Goal: Information Seeking & Learning: Learn about a topic

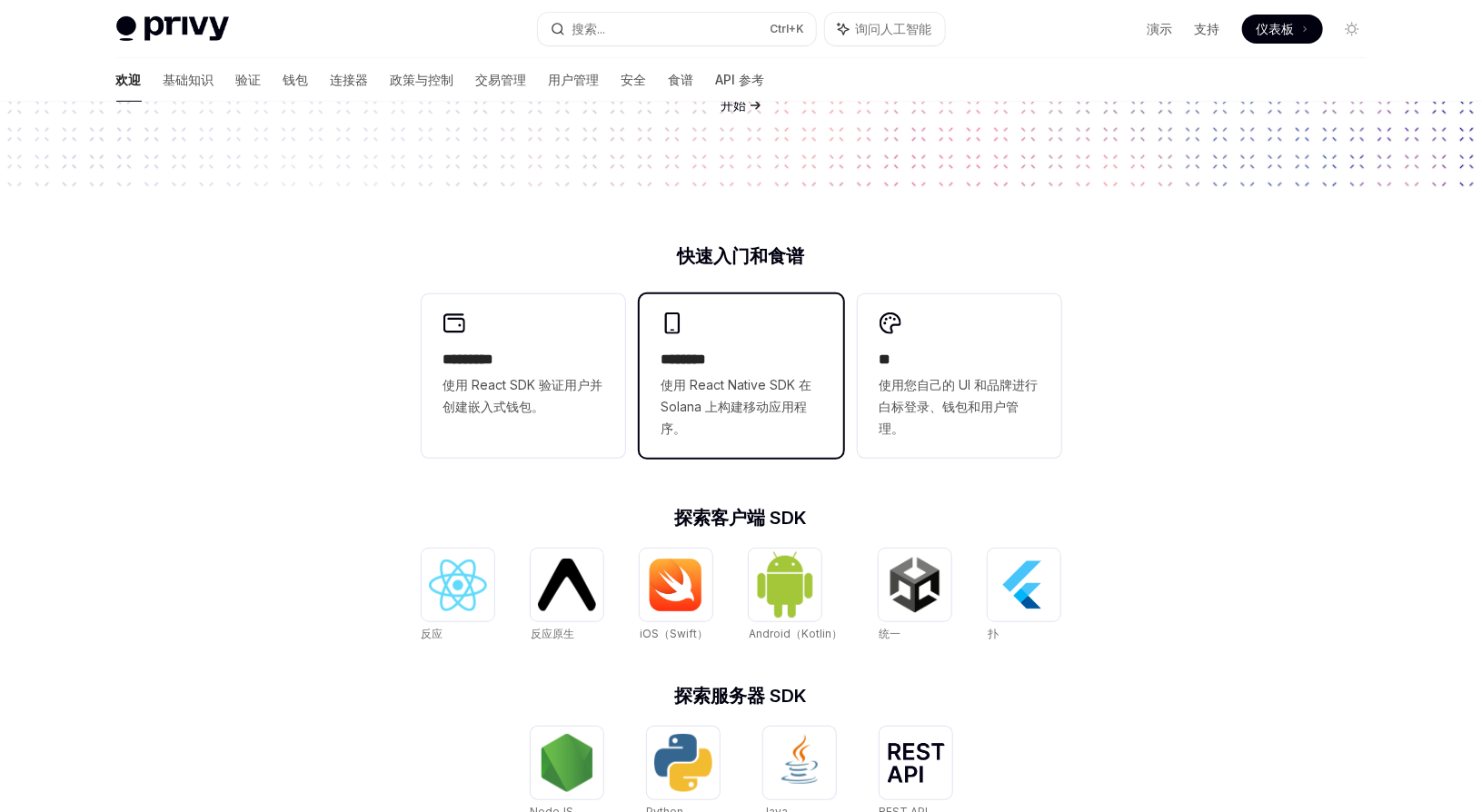
scroll to position [329, 0]
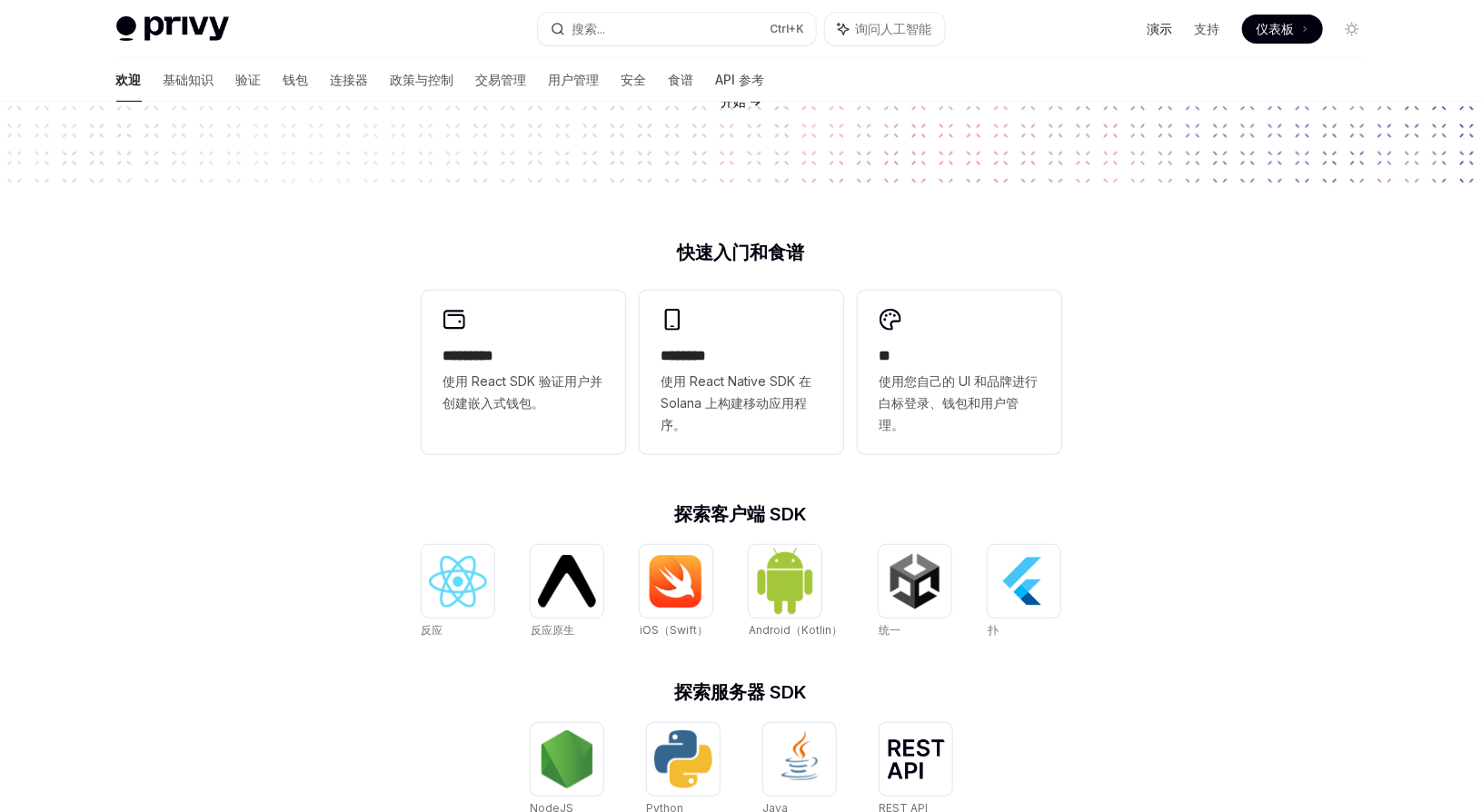
click at [1160, 33] on font "演示" at bounding box center [1160, 28] width 26 height 15
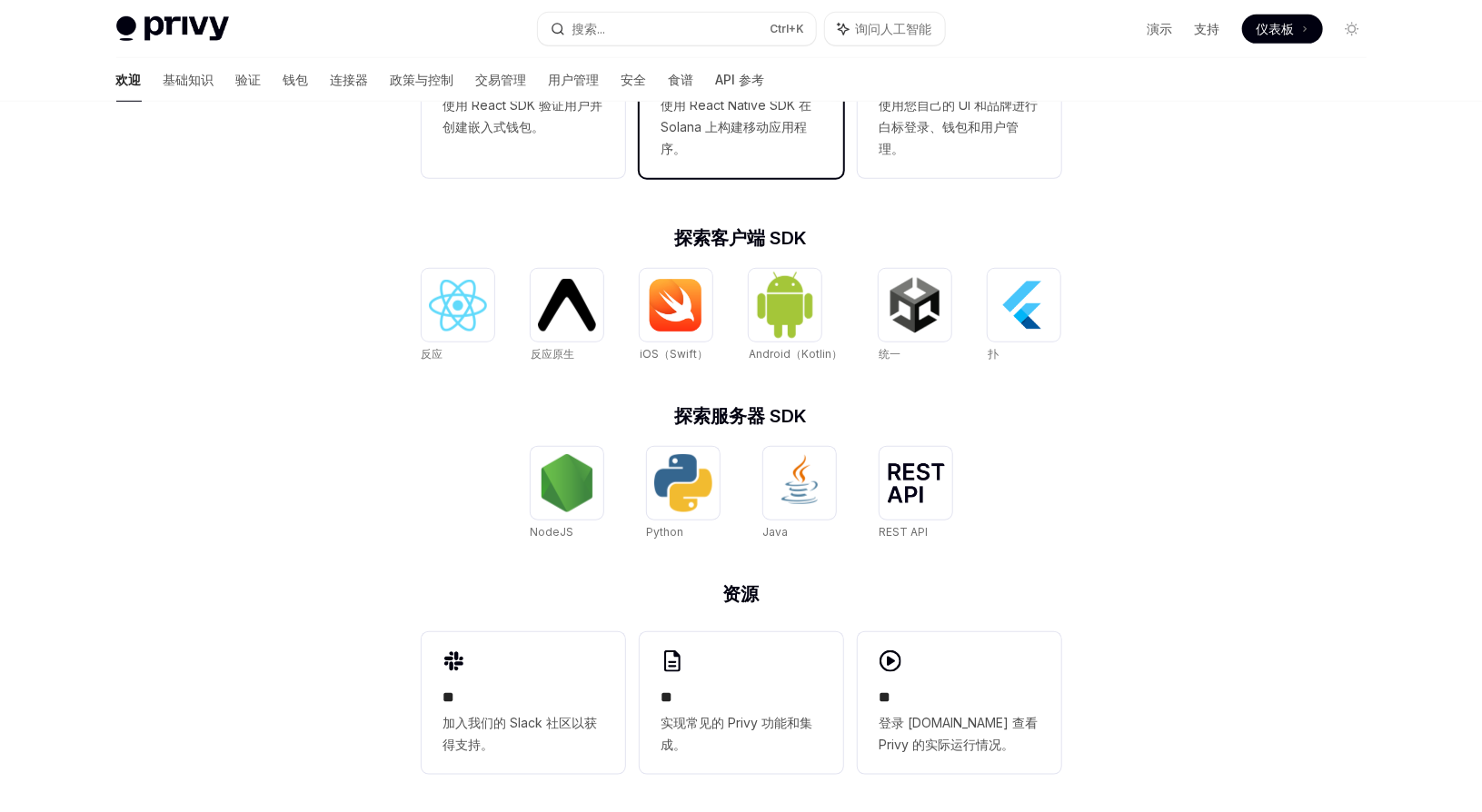
scroll to position [611, 0]
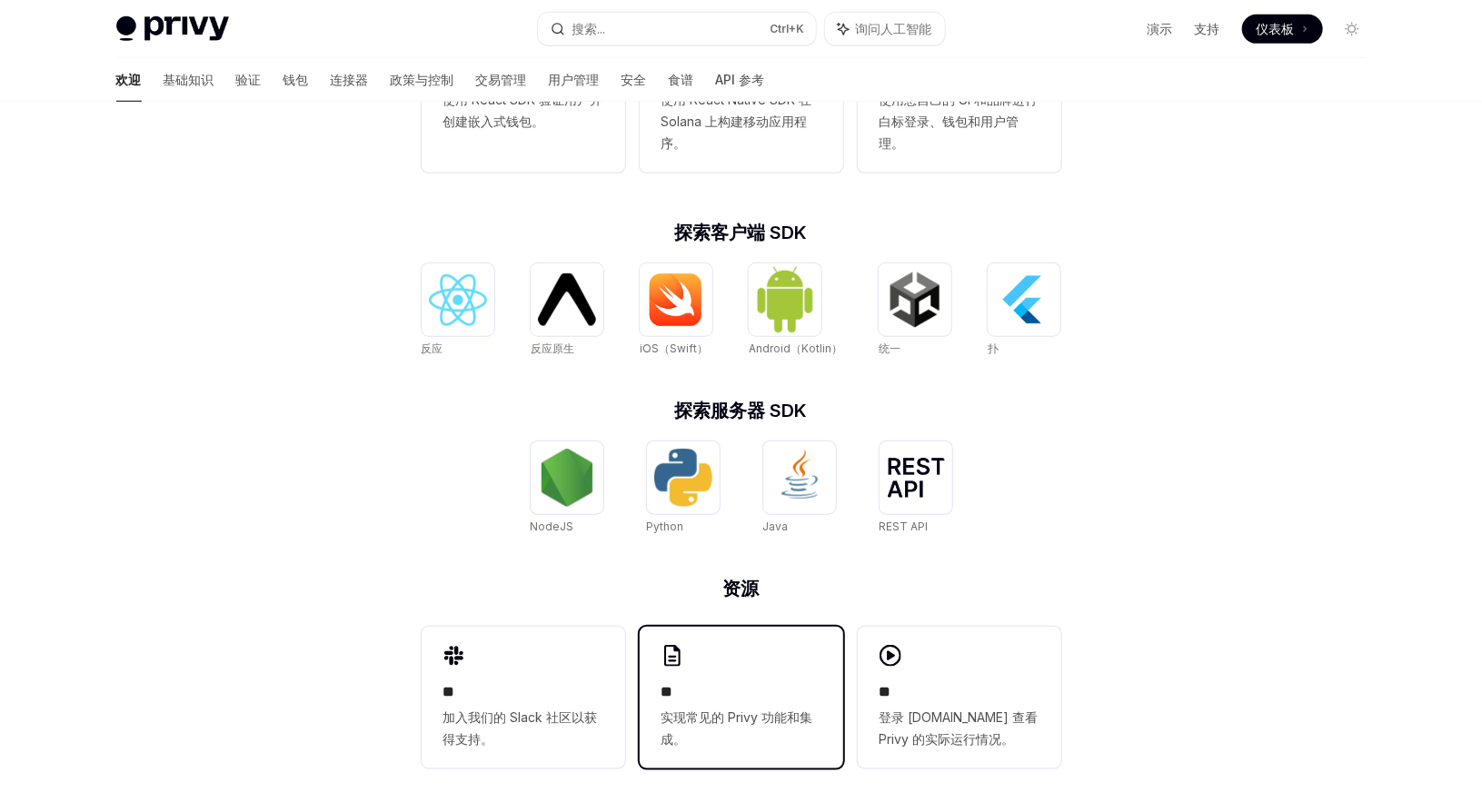
click at [744, 666] on div "** 实现常见的 Privy 功能和集成。" at bounding box center [741, 697] width 203 height 142
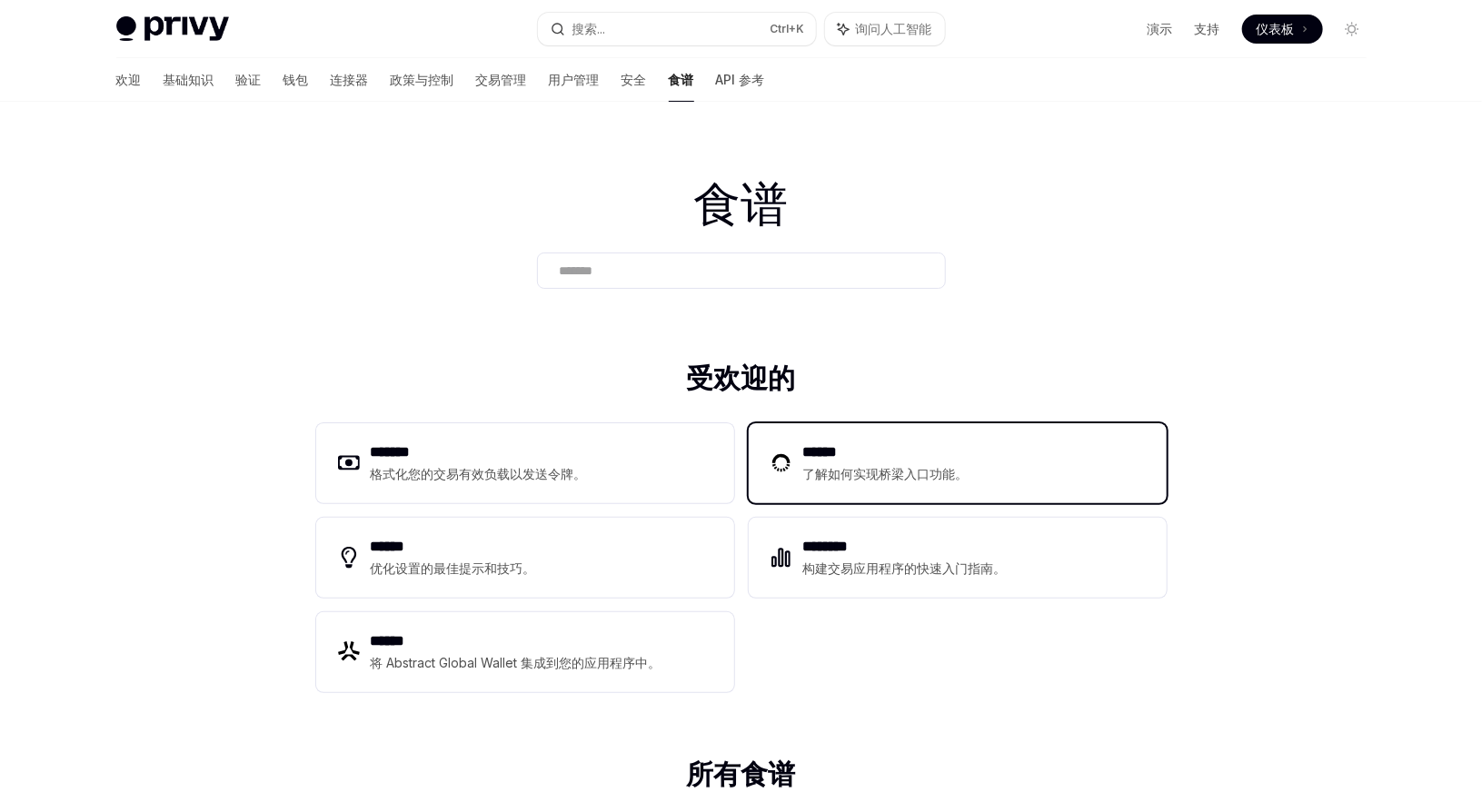
click at [870, 471] on font "了解如何实现桥梁入口功能。" at bounding box center [886, 474] width 165 height 15
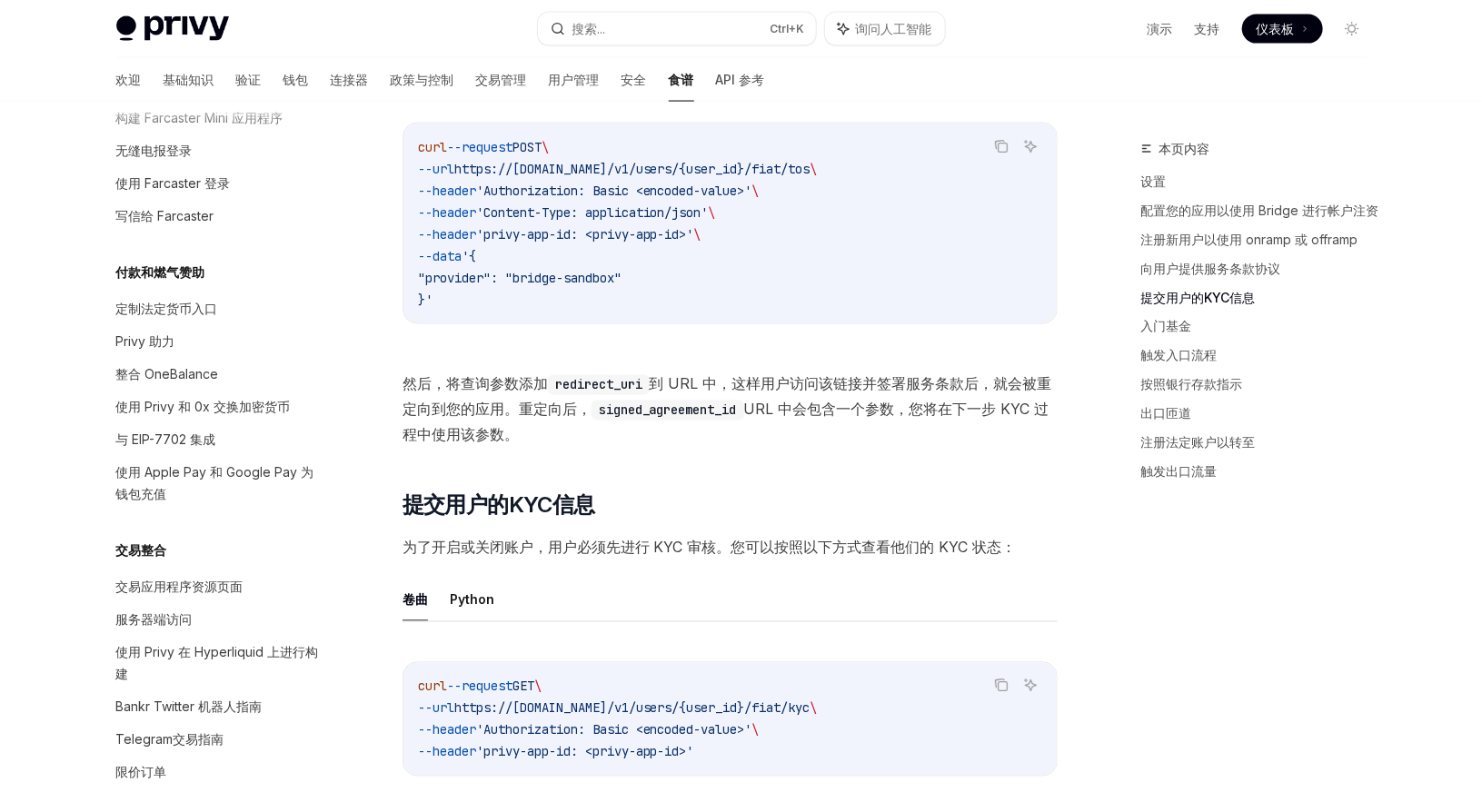
scroll to position [1434, 0]
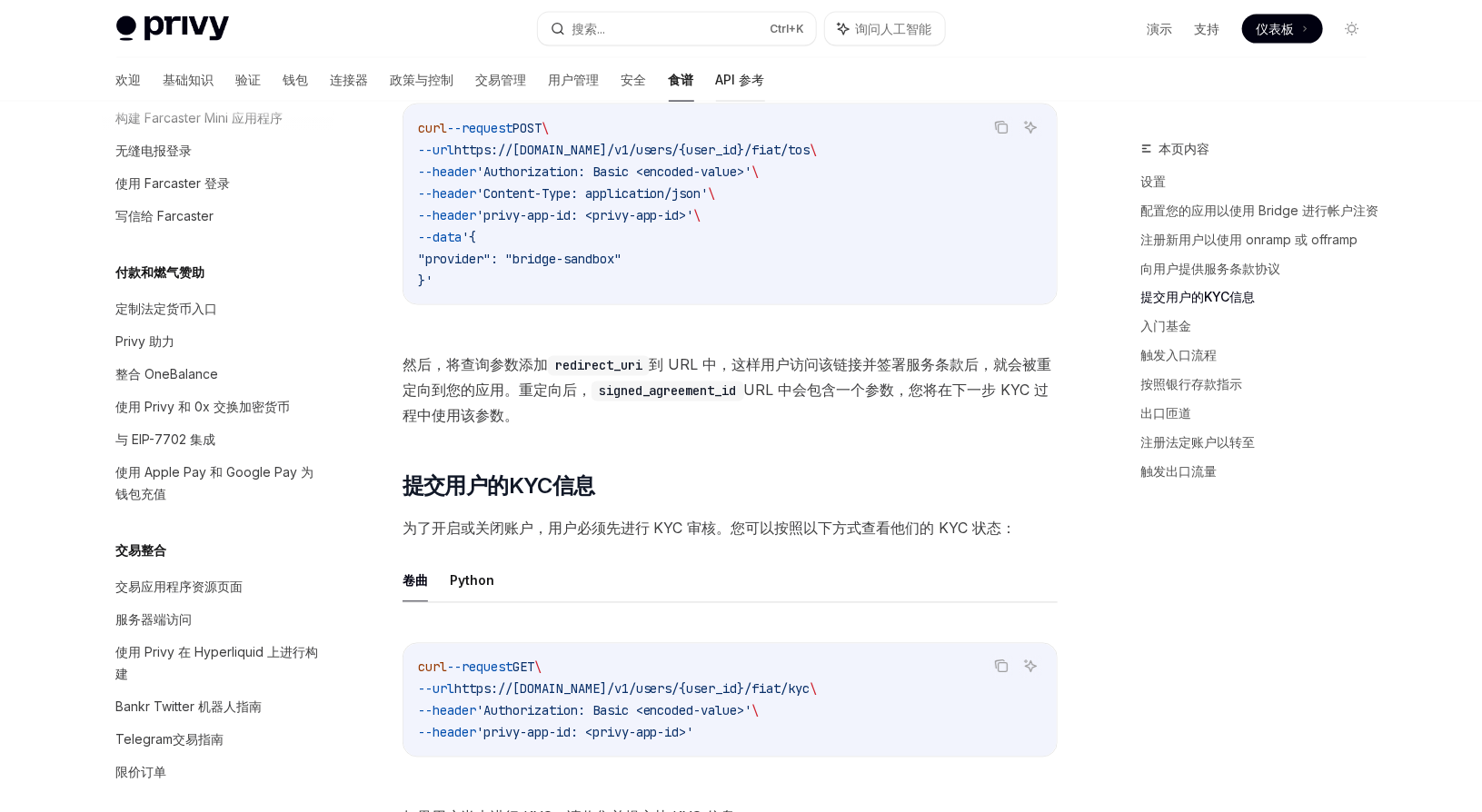
click at [716, 85] on font "API 参考" at bounding box center [741, 80] width 49 height 15
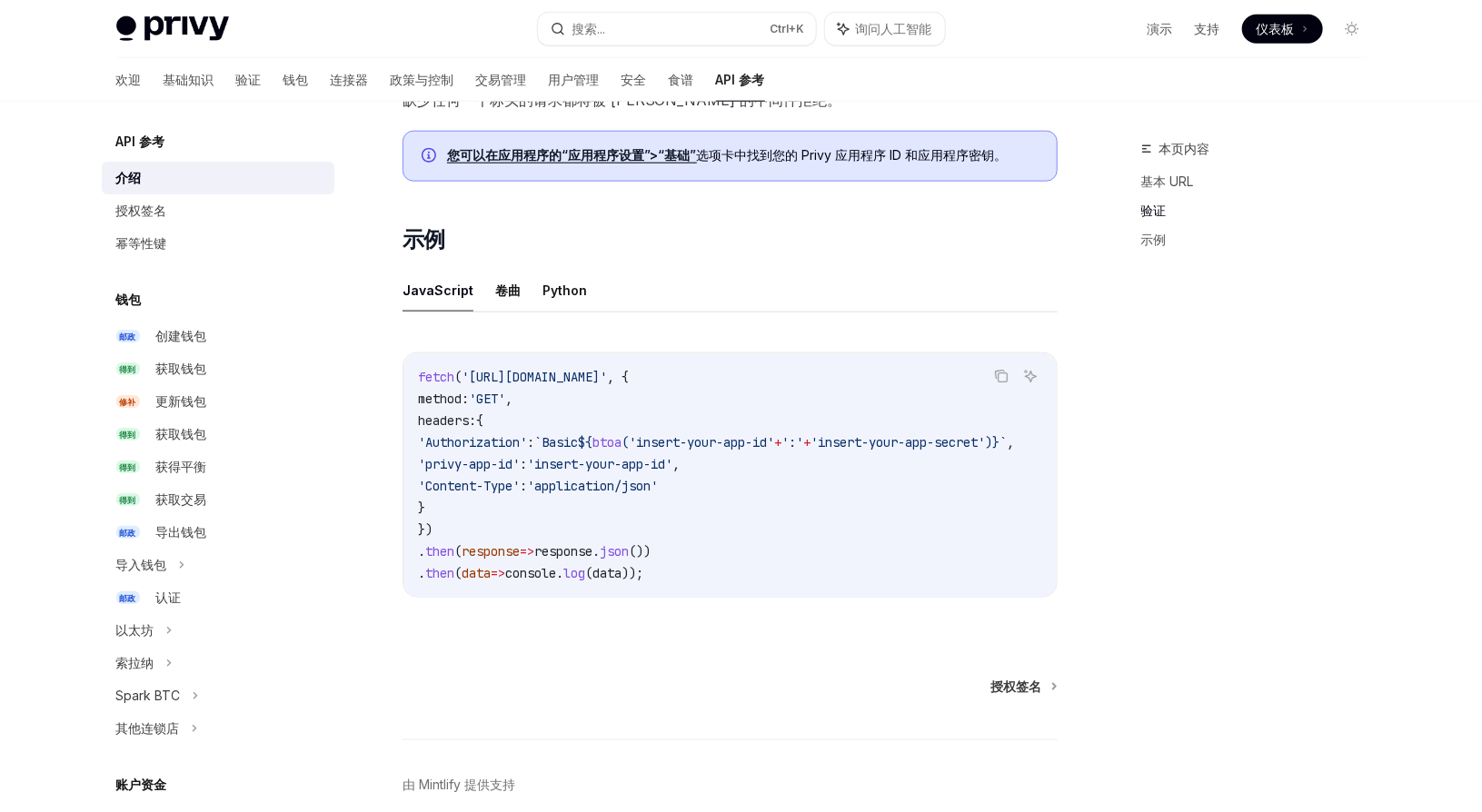
scroll to position [975, 0]
click at [497, 283] on font "卷曲" at bounding box center [507, 291] width 26 height 15
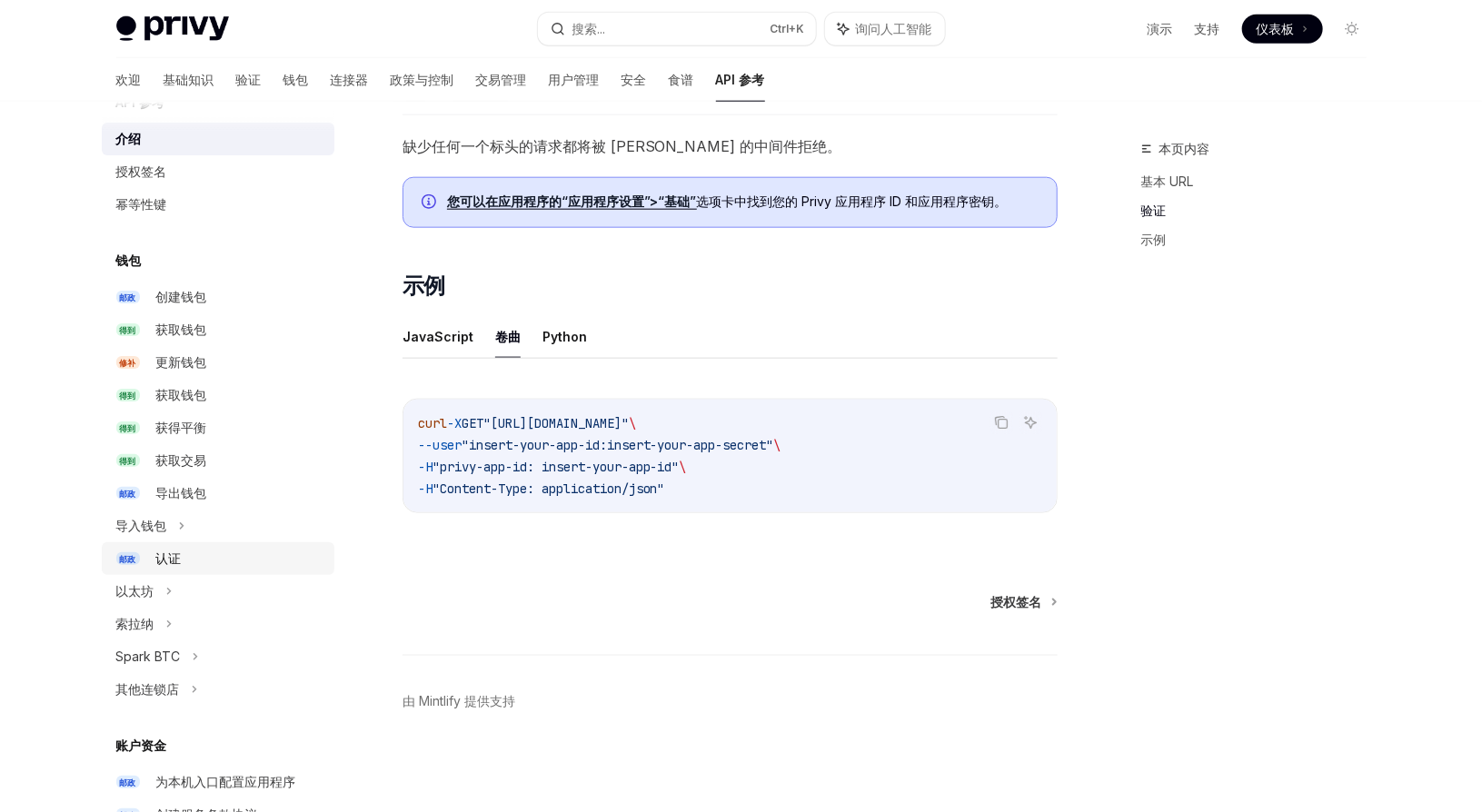
scroll to position [40, 0]
click at [165, 623] on icon at bounding box center [169, 623] width 8 height 22
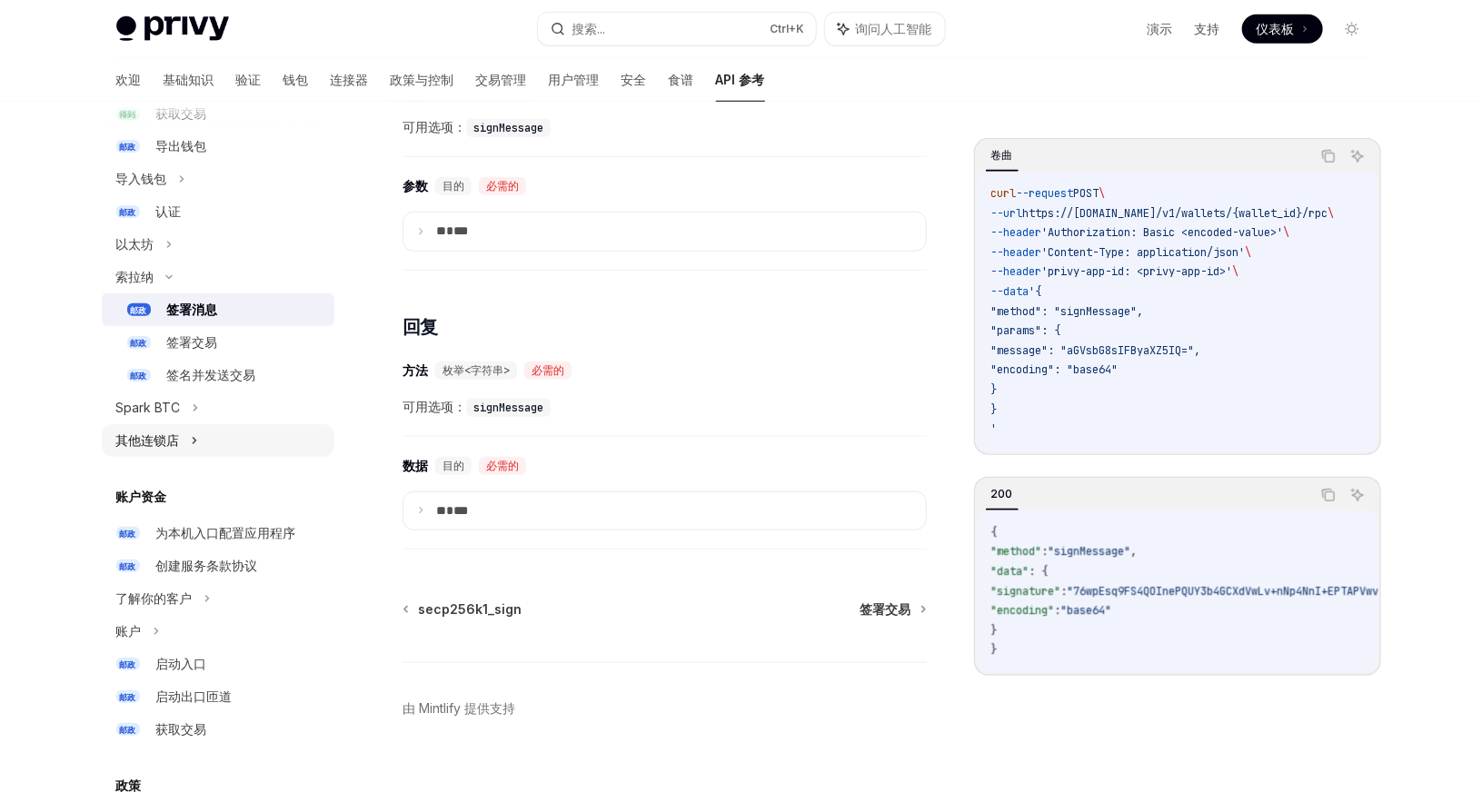
scroll to position [385, 0]
click at [208, 346] on font "签署交易" at bounding box center [193, 344] width 51 height 15
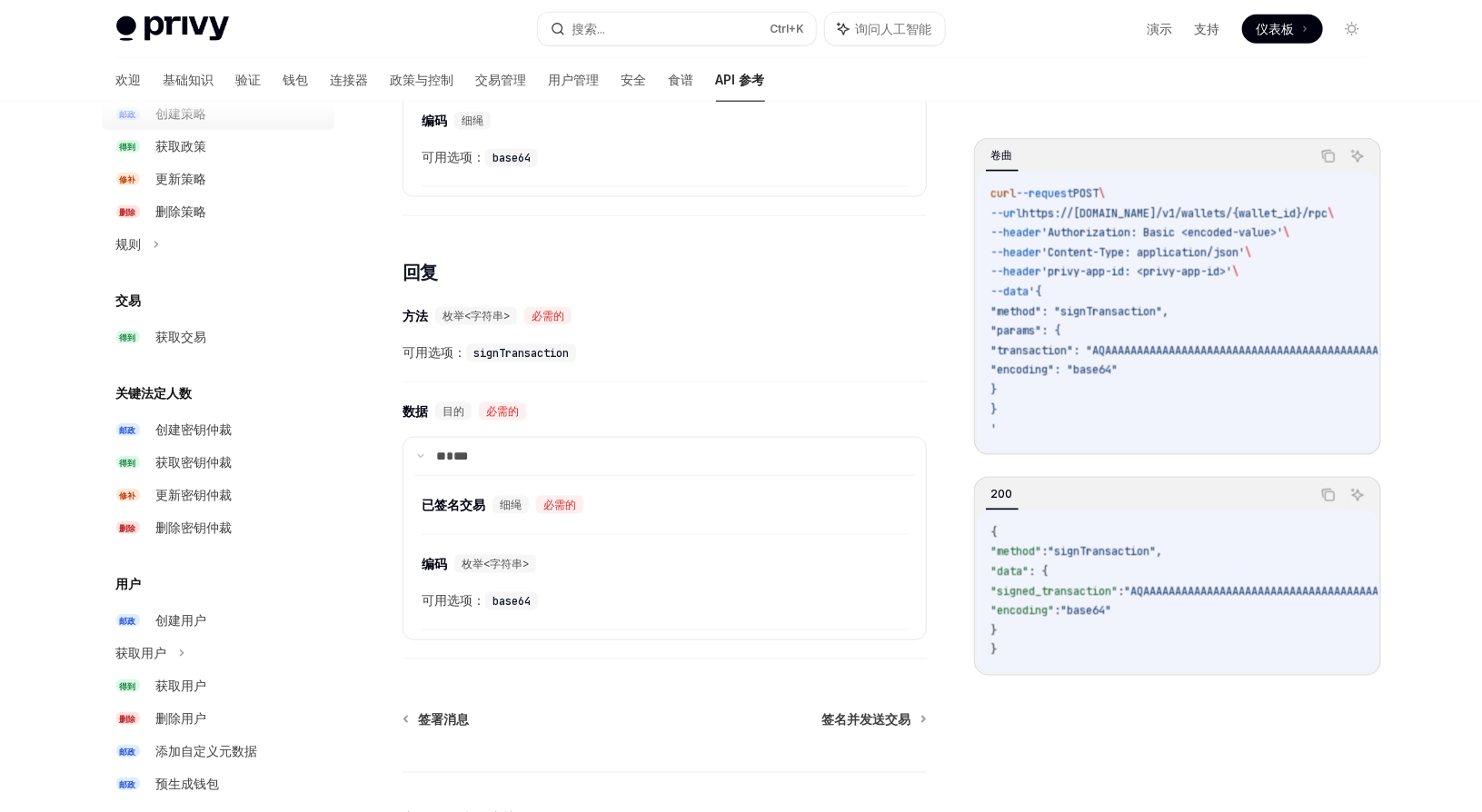
scroll to position [1120, 0]
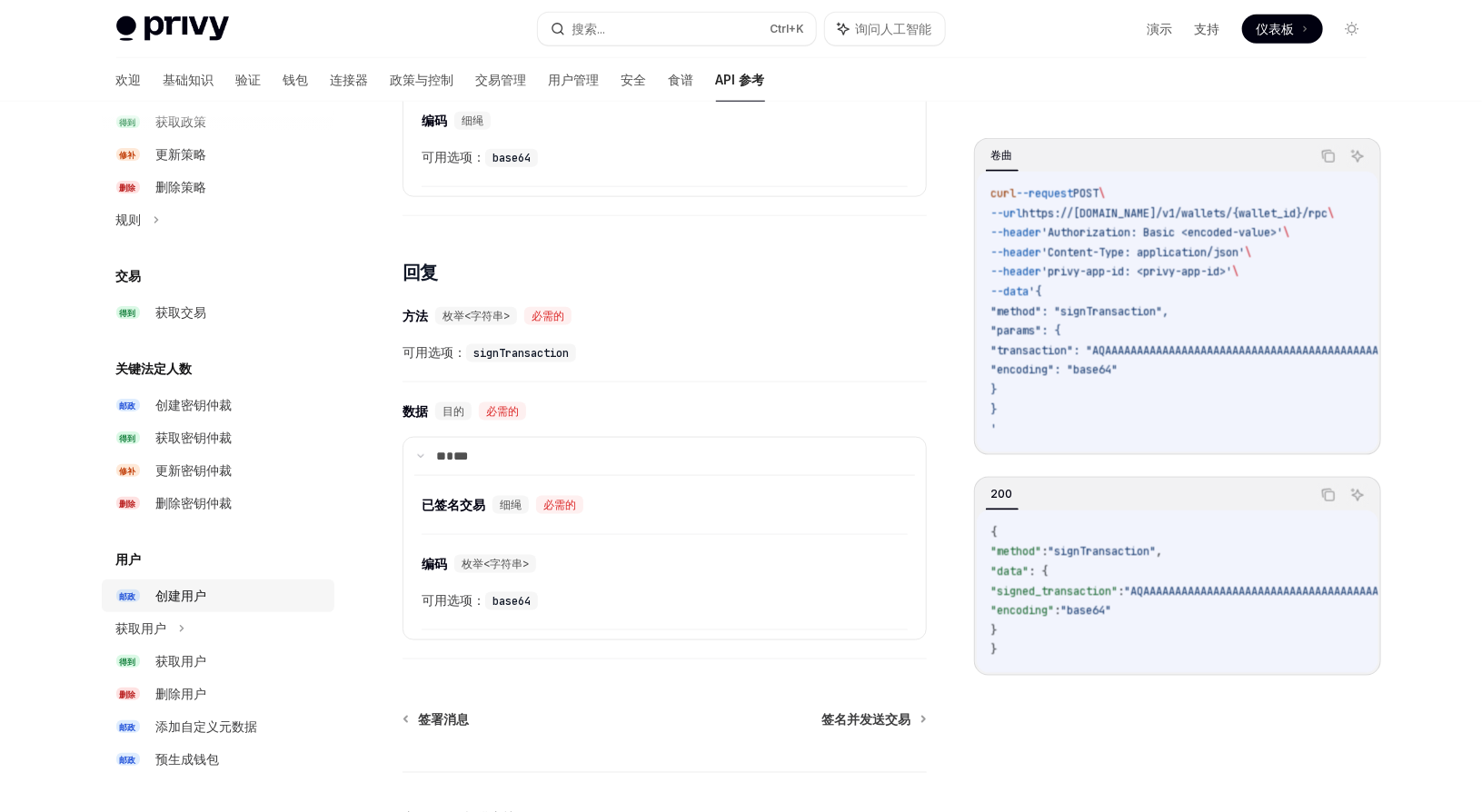
click at [224, 603] on div "创建用户" at bounding box center [240, 595] width 167 height 22
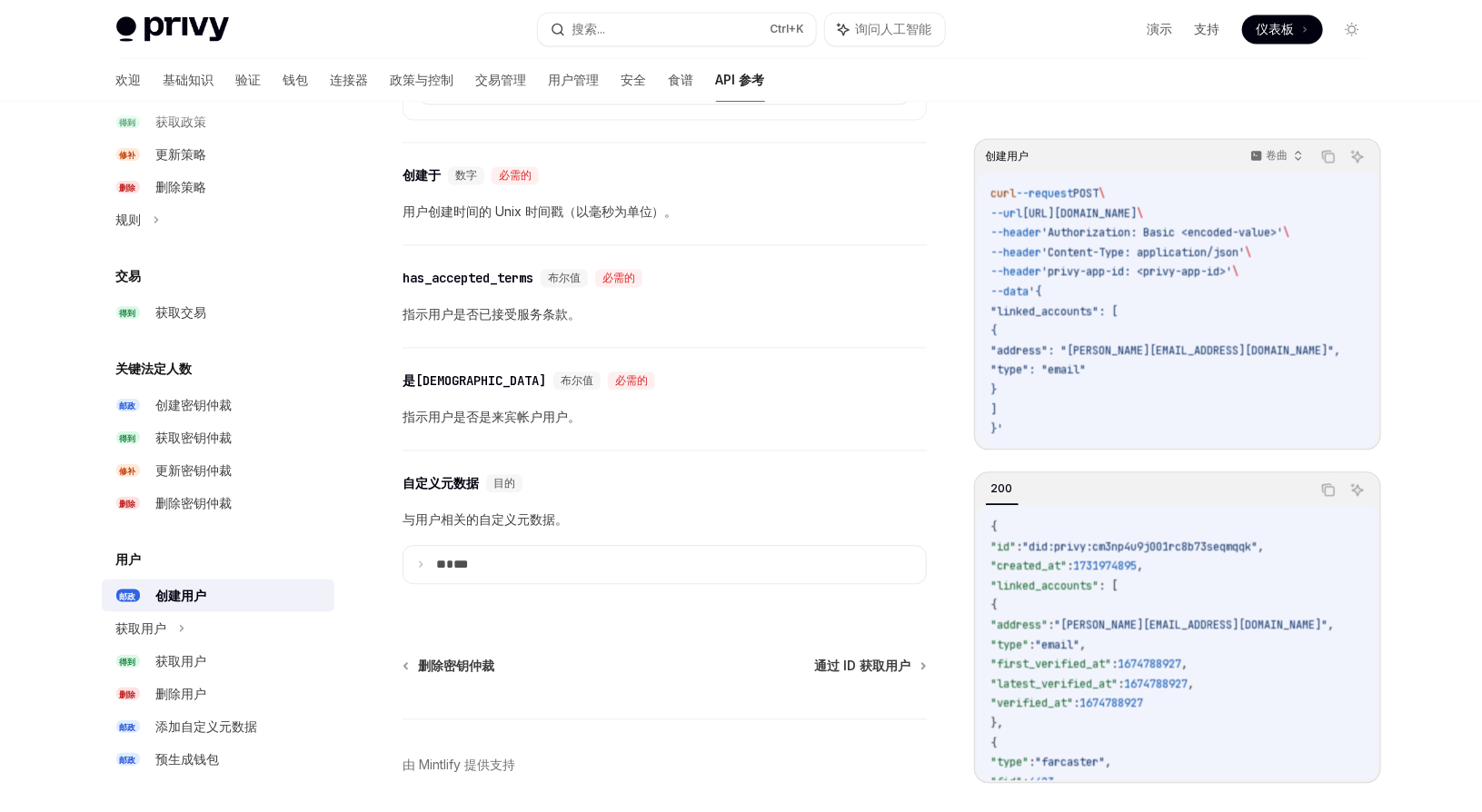
scroll to position [1989, 0]
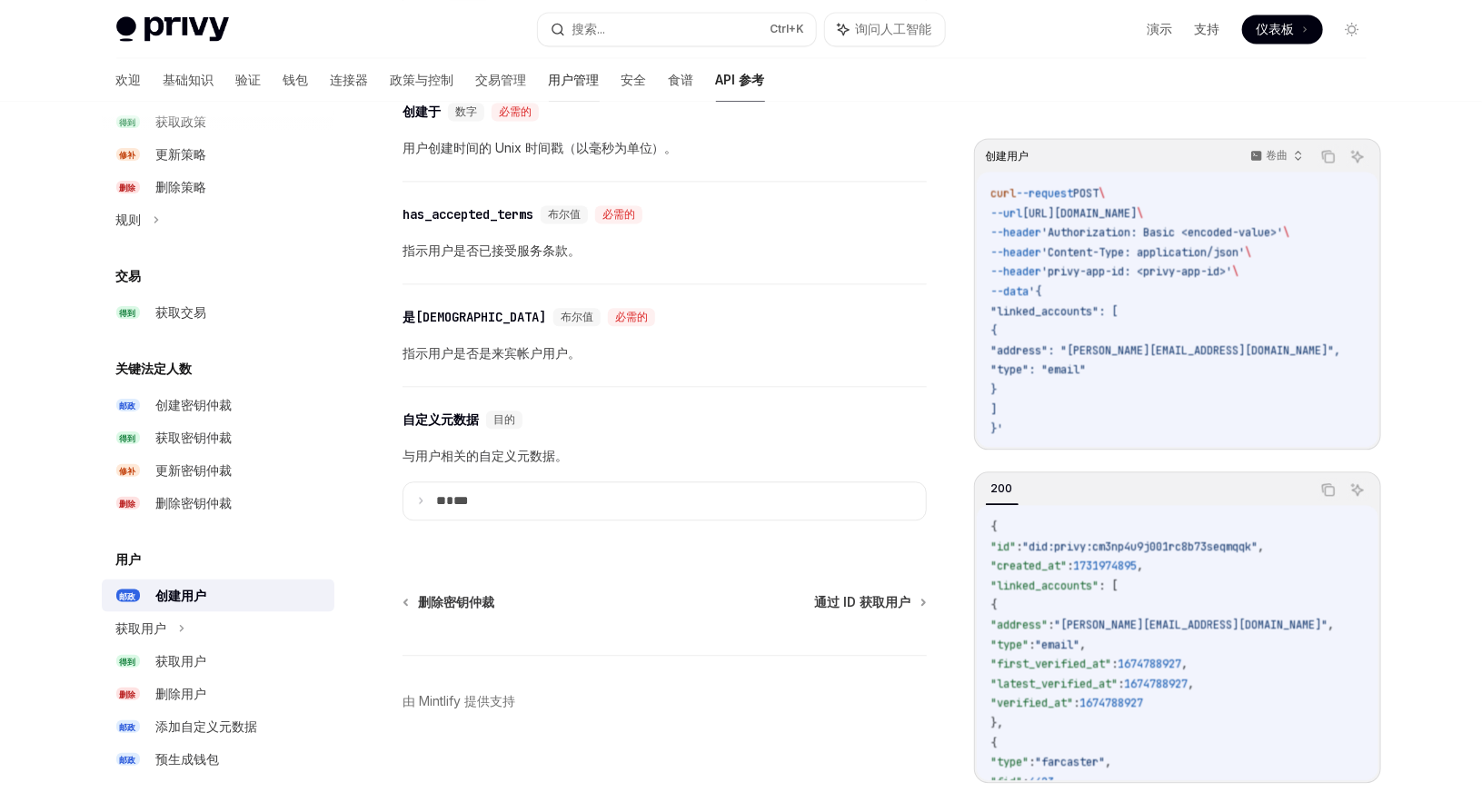
click at [549, 81] on font "用户管理" at bounding box center [575, 80] width 51 height 15
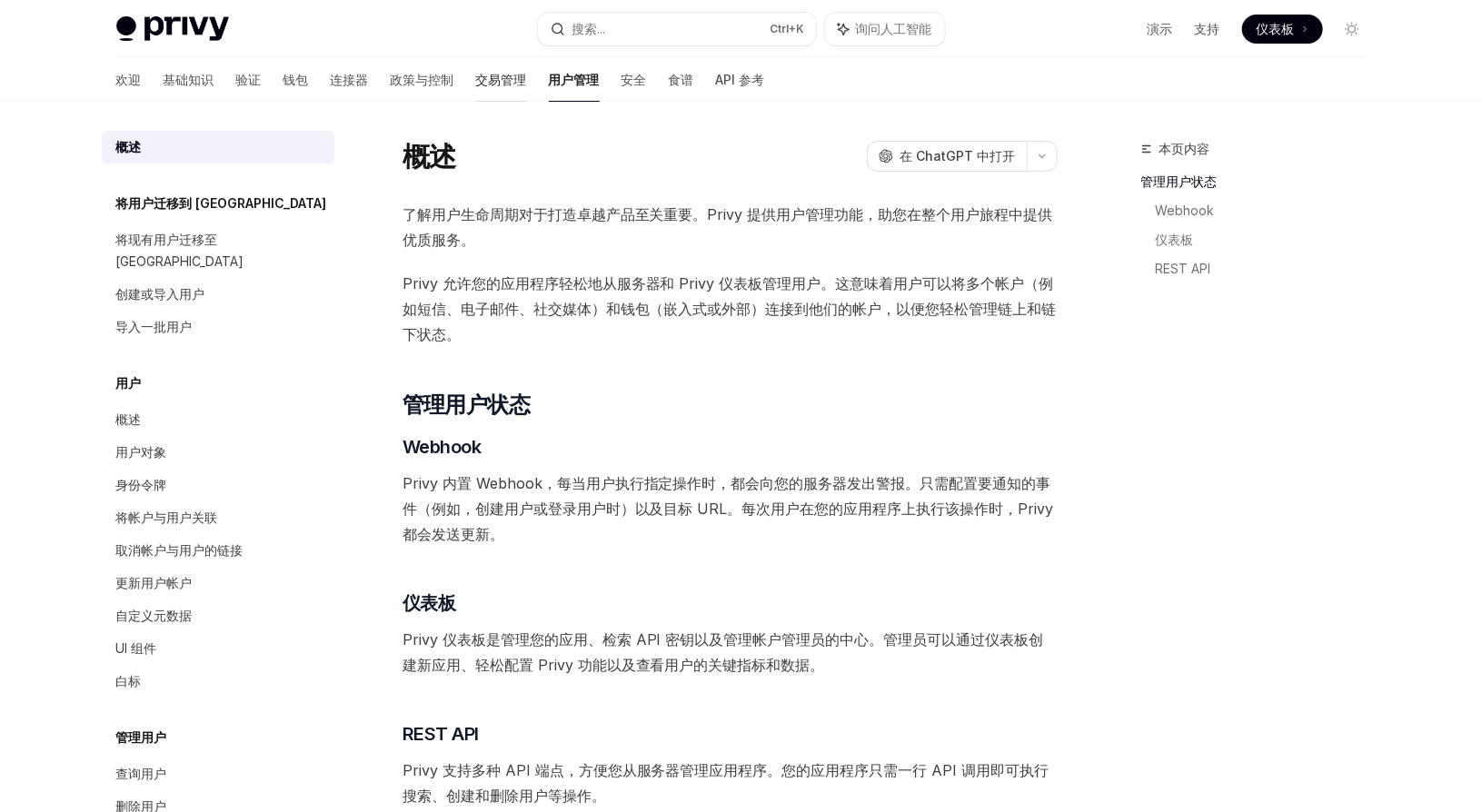
click at [476, 75] on font "交易管理" at bounding box center [502, 80] width 51 height 15
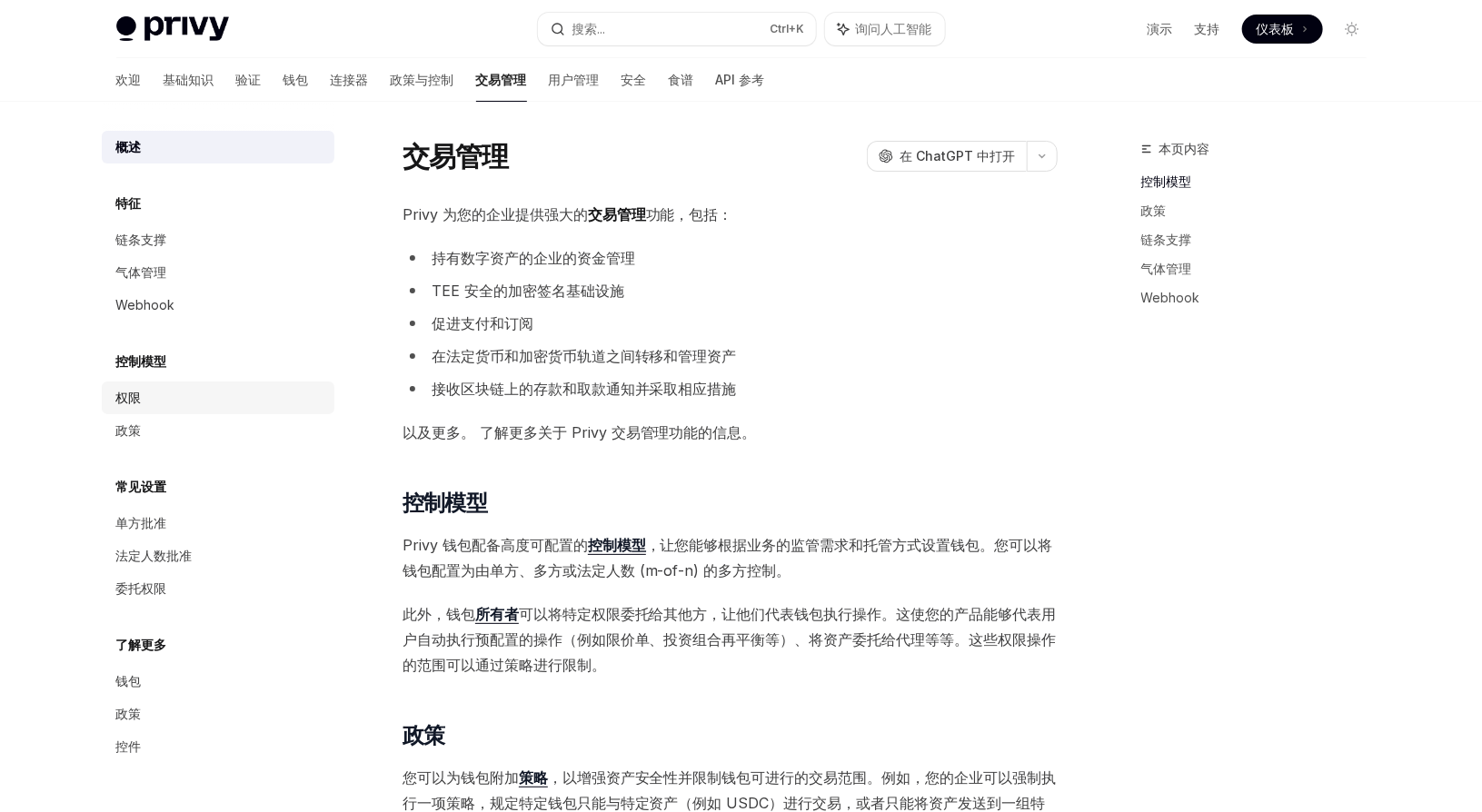
click at [193, 398] on div "权限" at bounding box center [219, 398] width 207 height 22
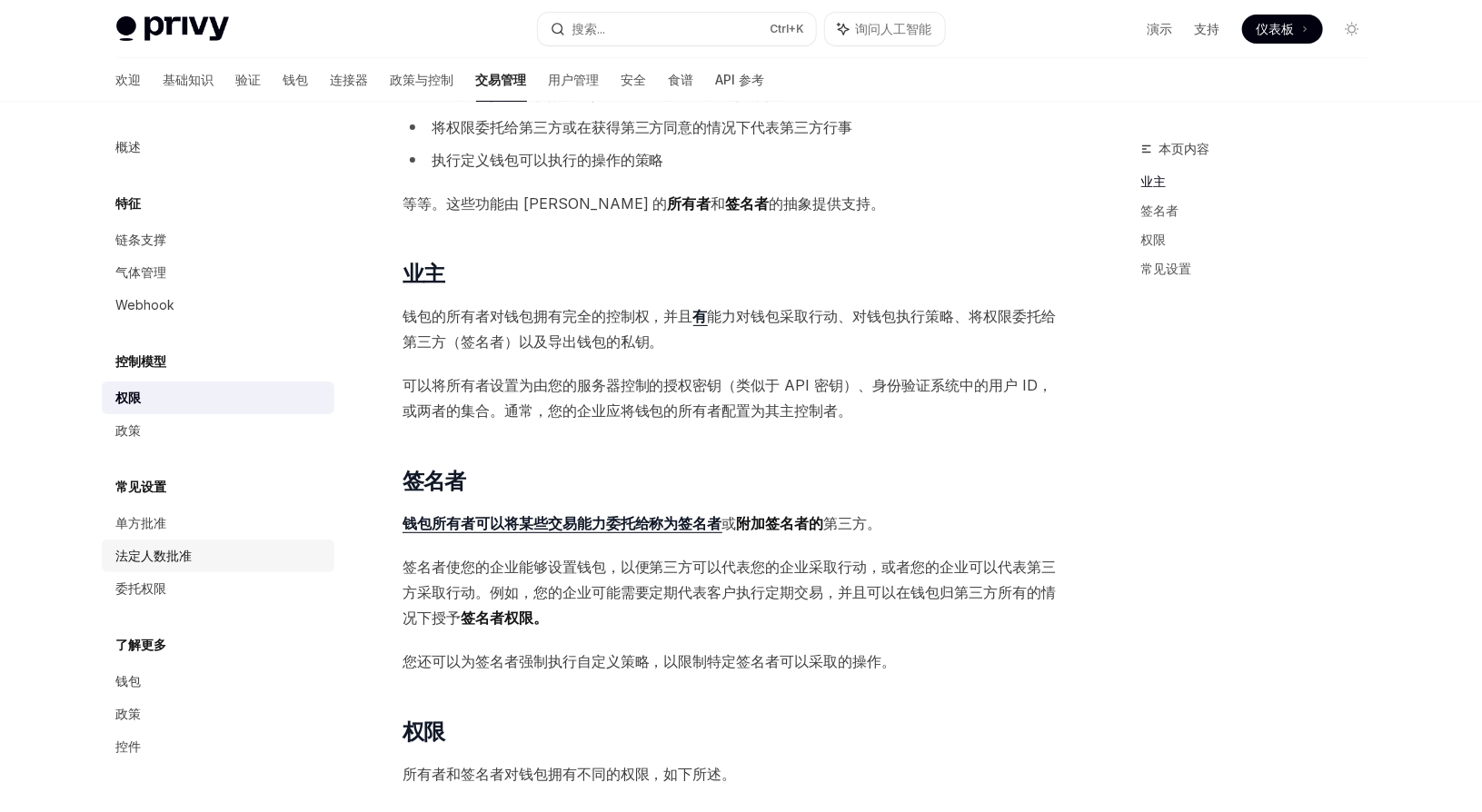
scroll to position [195, 0]
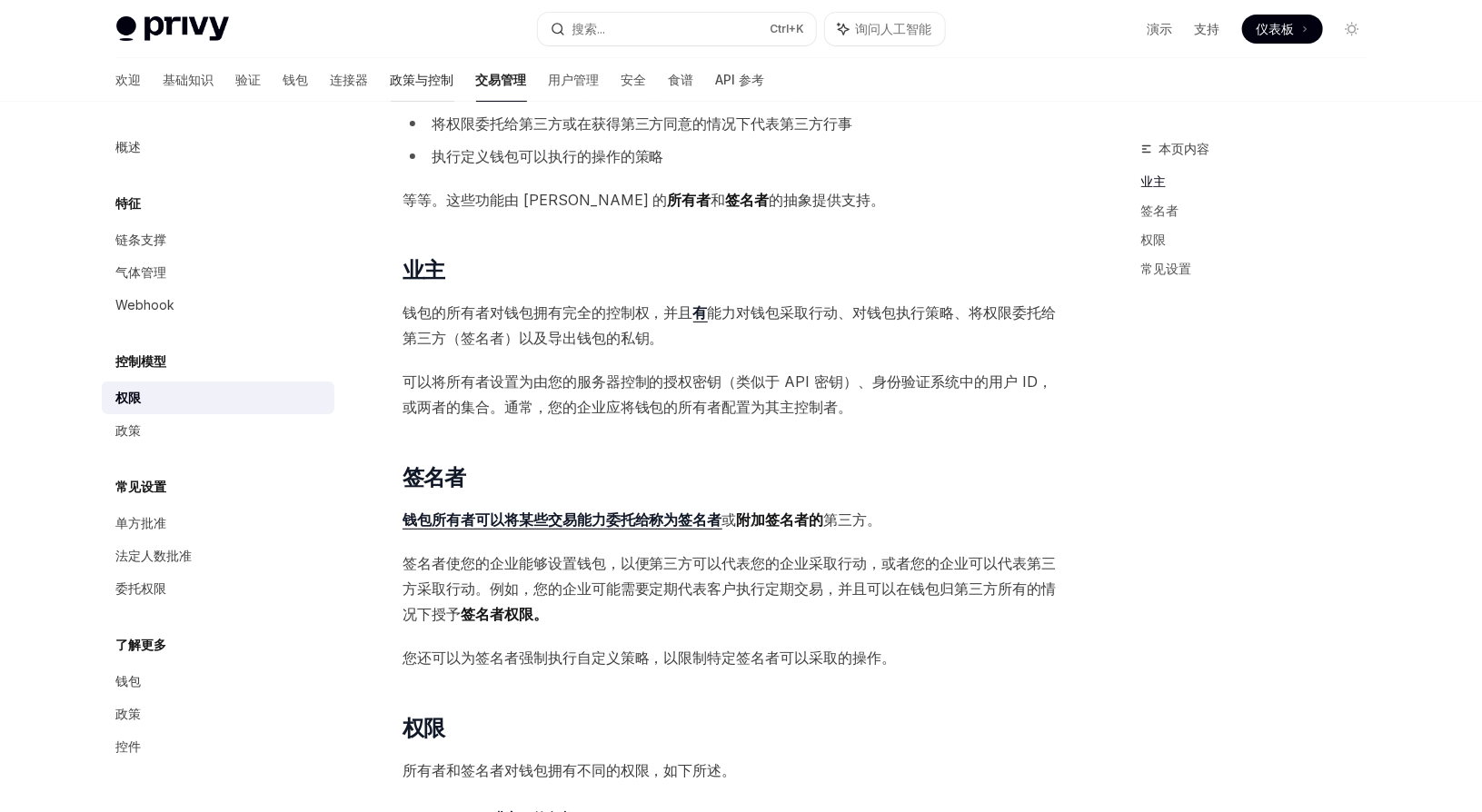
click at [390, 74] on font "政策与控制" at bounding box center [422, 80] width 64 height 15
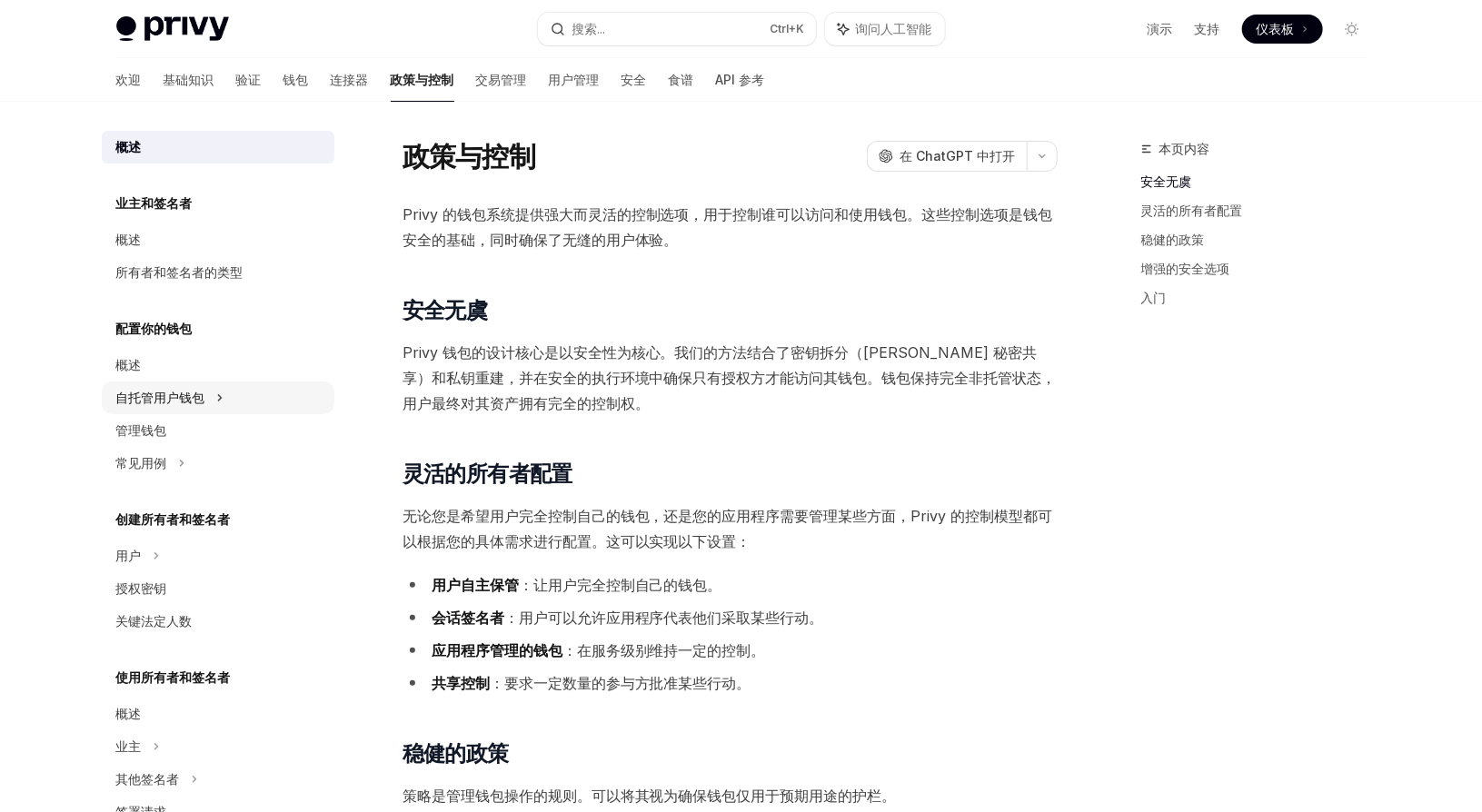
click at [243, 403] on div "自托管用户钱包" at bounding box center [218, 398] width 233 height 32
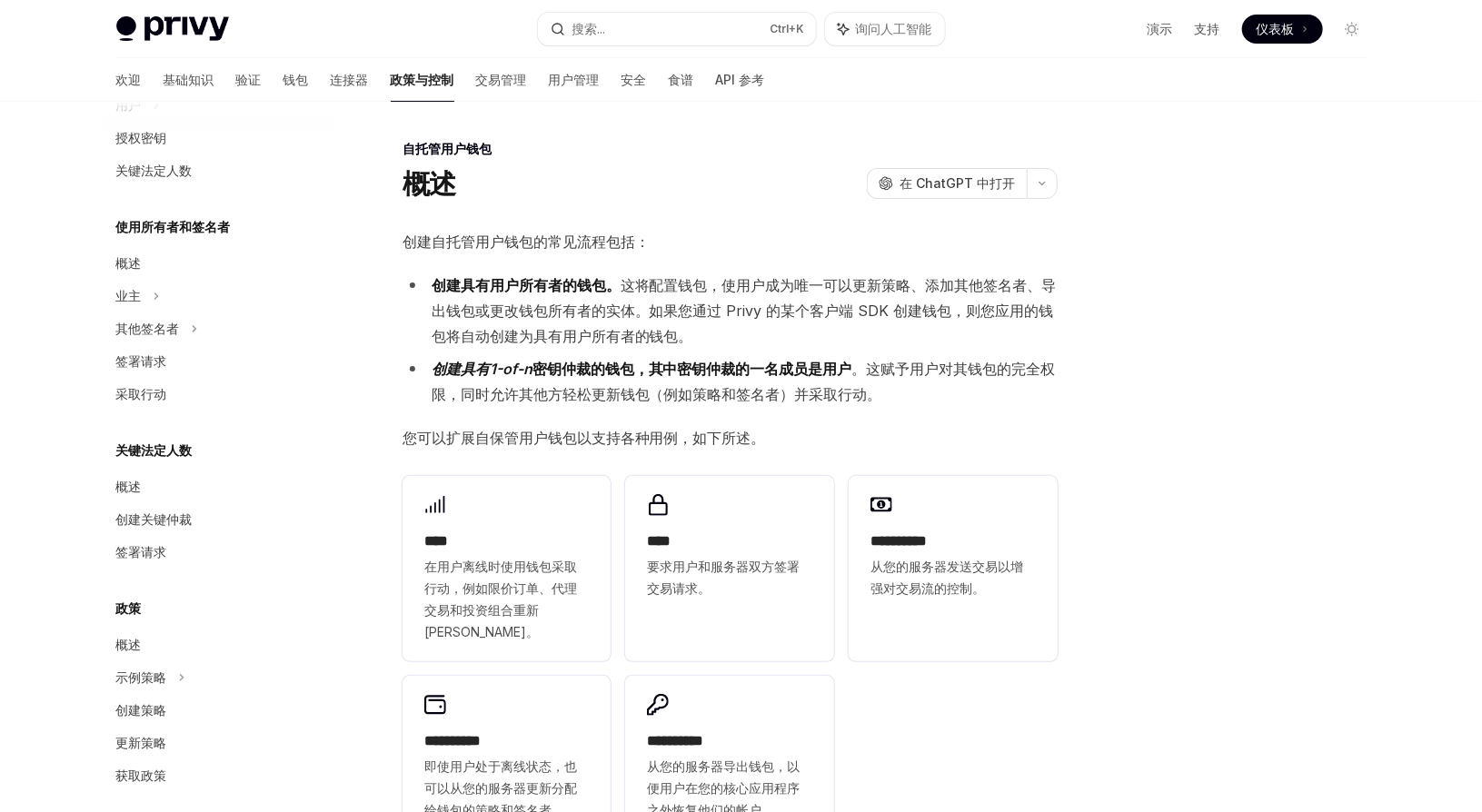
scroll to position [662, 0]
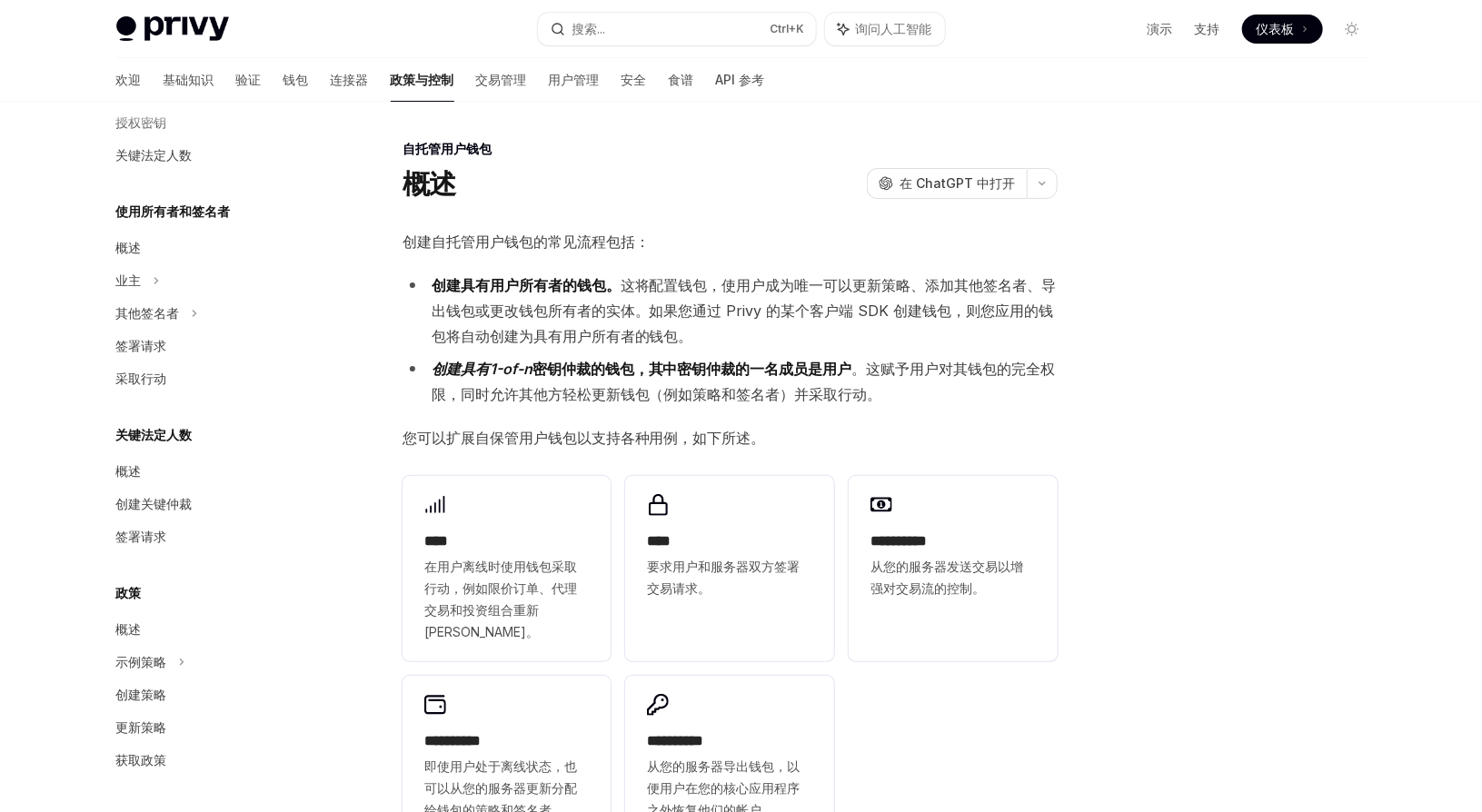
click at [1291, 29] on font "仪表板" at bounding box center [1276, 28] width 38 height 15
click at [1351, 37] on button "切换暗模式" at bounding box center [1352, 28] width 29 height 29
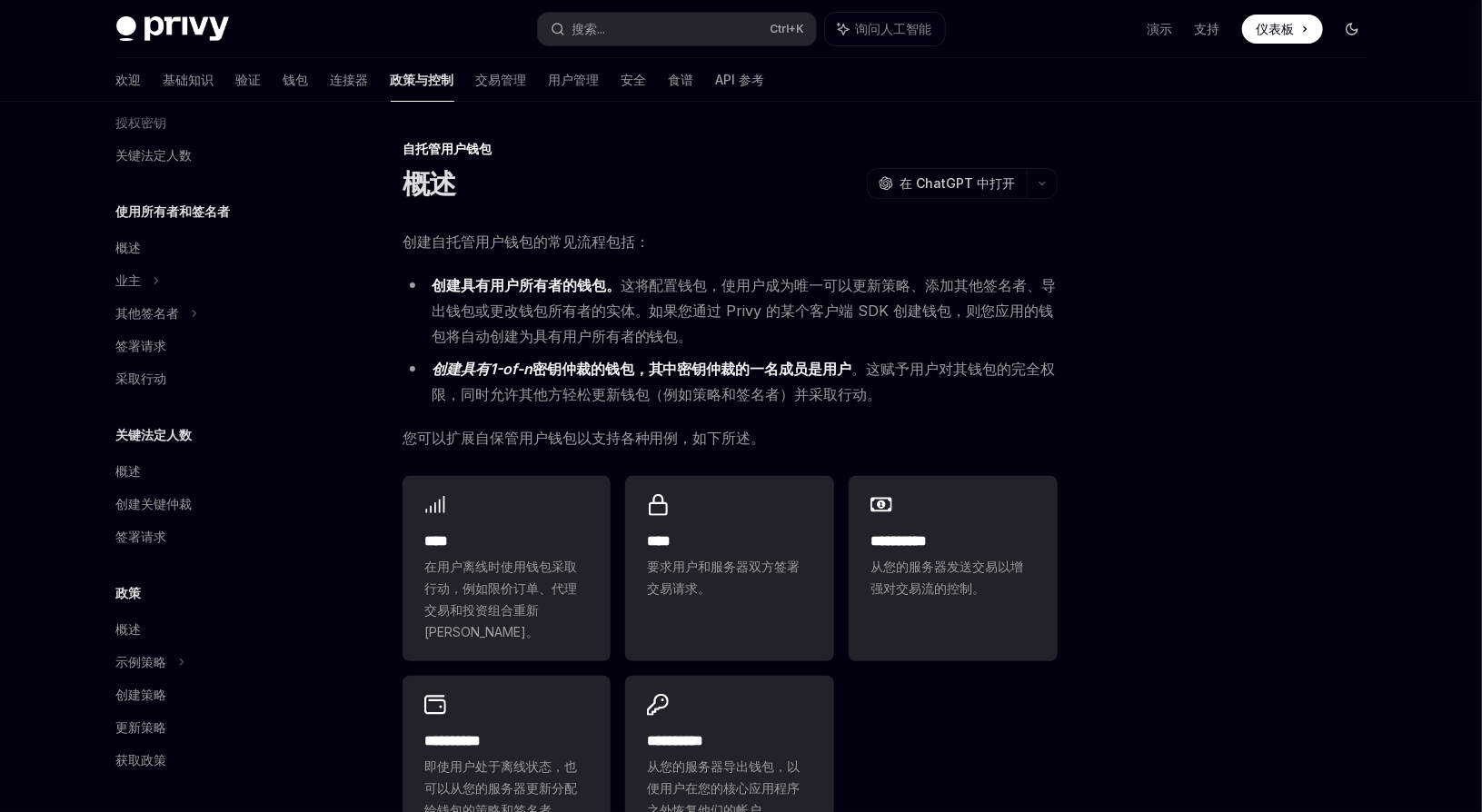
click at [1351, 37] on button "切换暗模式" at bounding box center [1352, 28] width 29 height 29
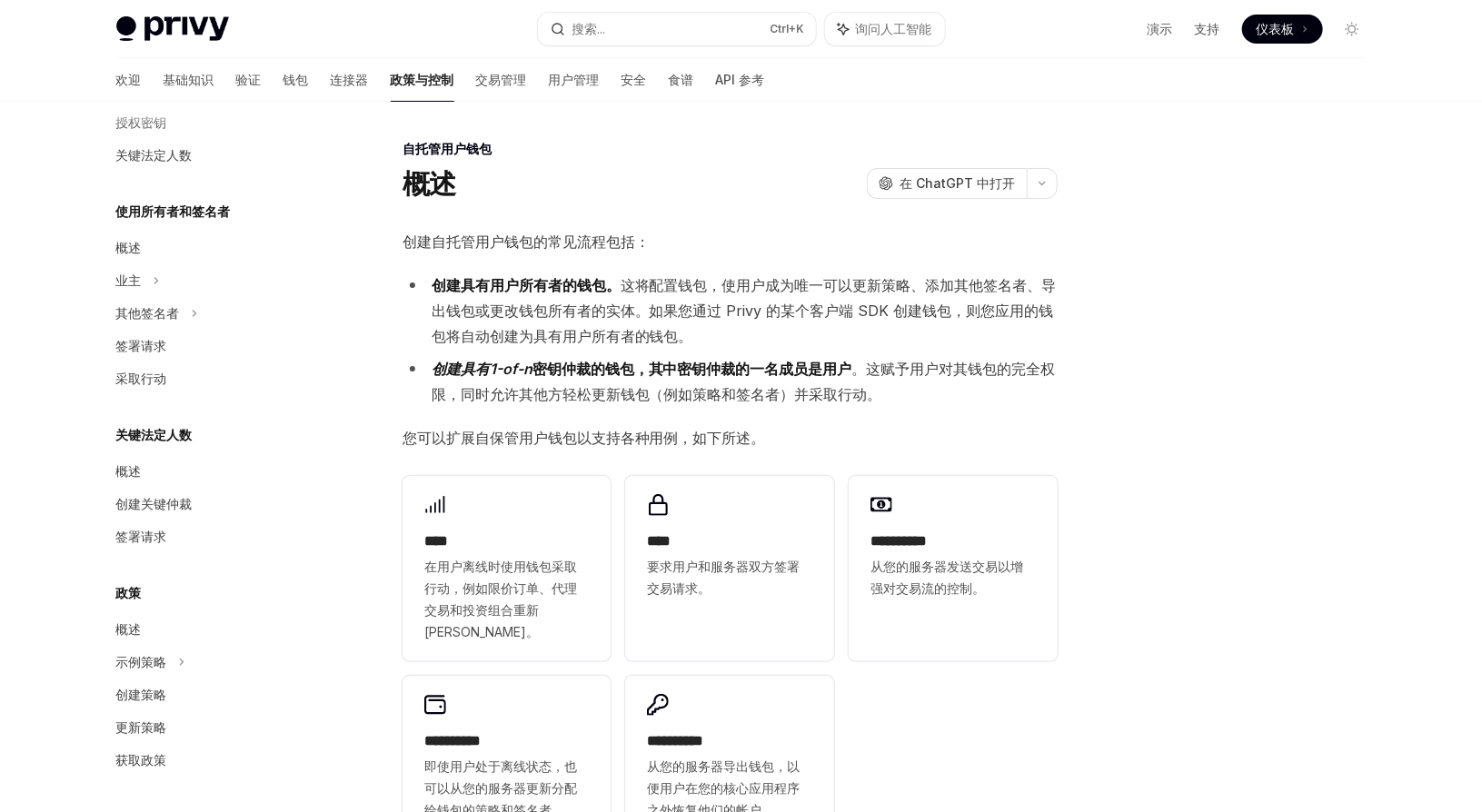
scroll to position [282, 0]
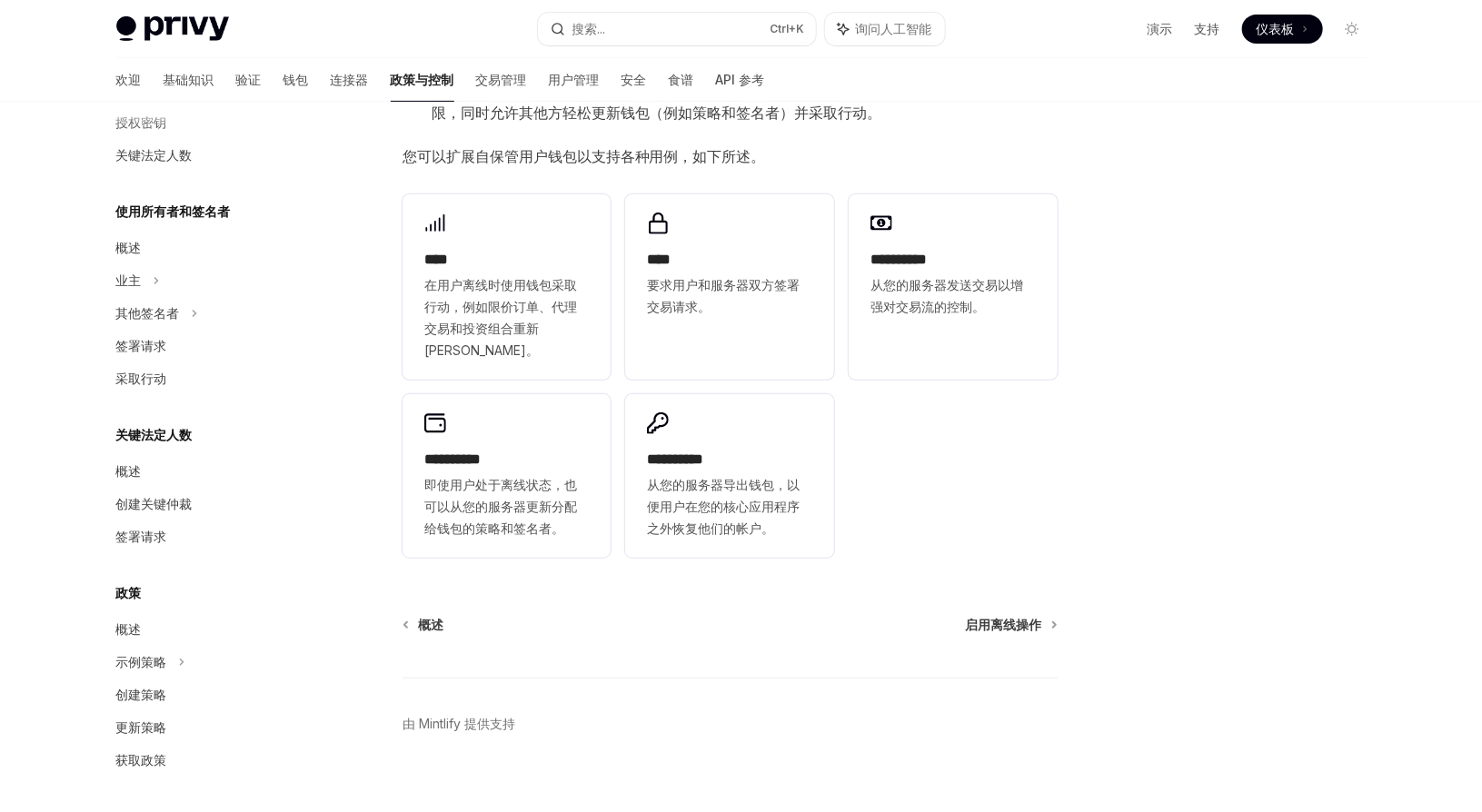
click at [170, 16] on img at bounding box center [172, 28] width 113 height 26
type textarea "*"
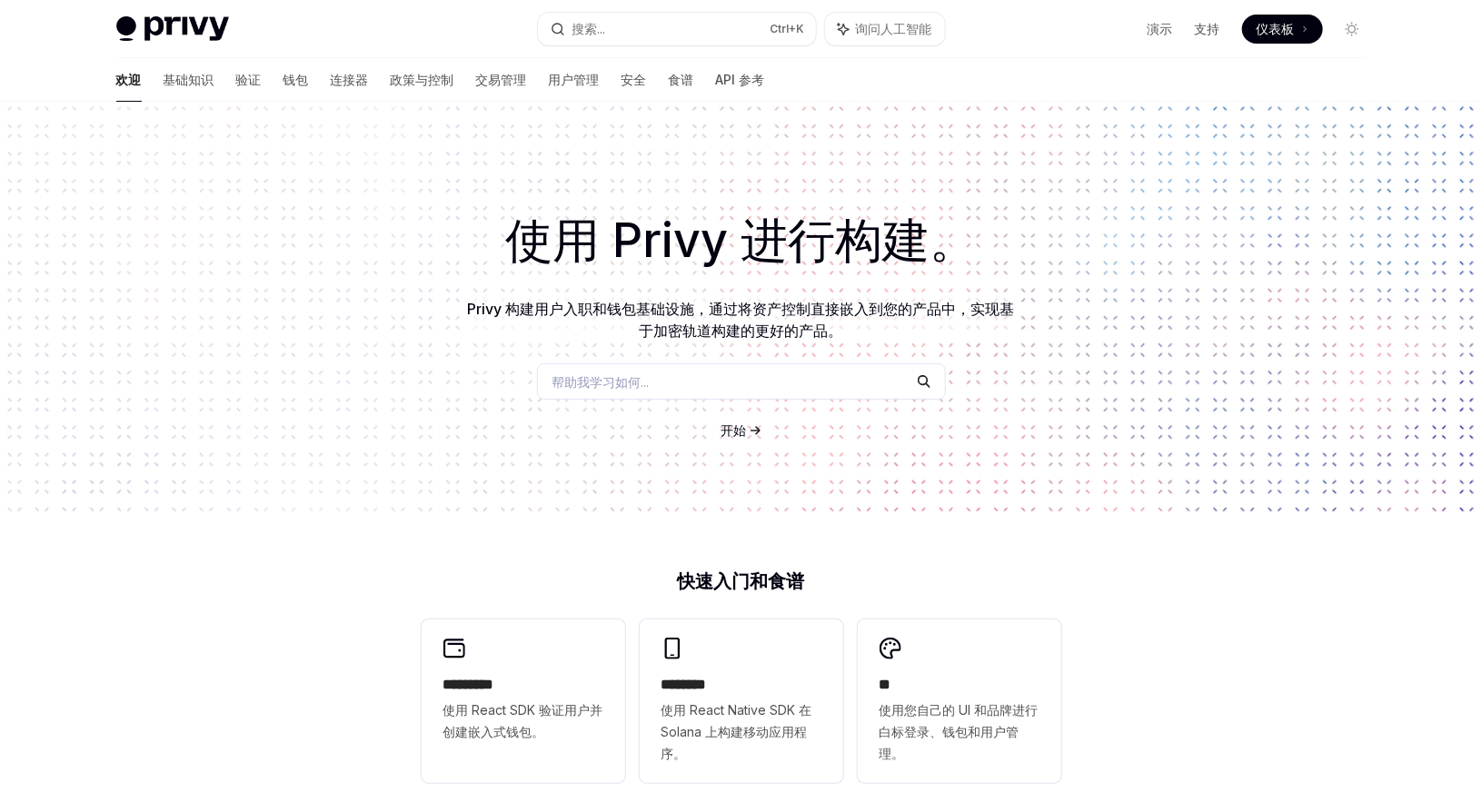
click at [1307, 33] on span at bounding box center [1282, 28] width 81 height 29
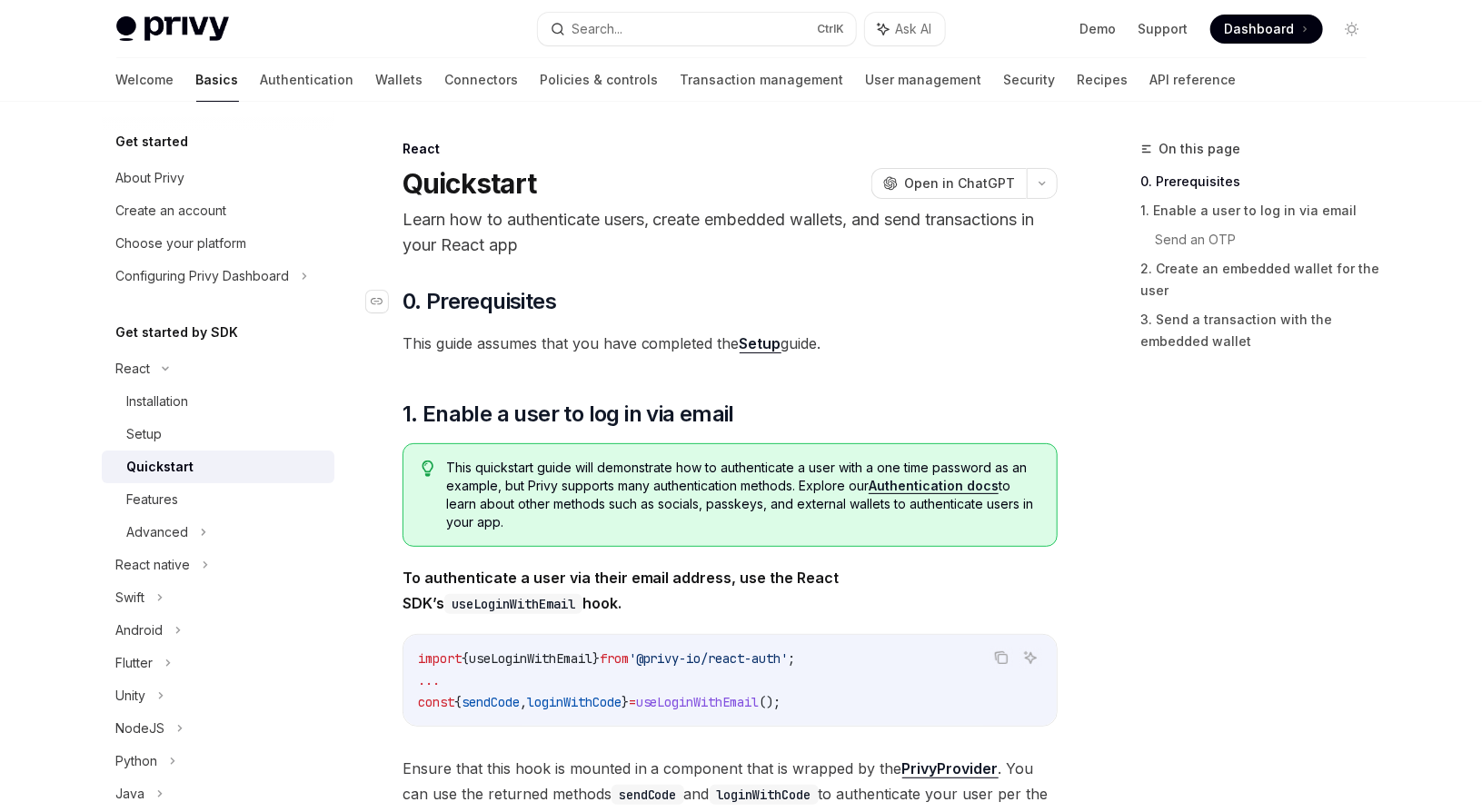
click at [953, 310] on h2 "​ 0. Prerequisites" at bounding box center [731, 301] width 656 height 29
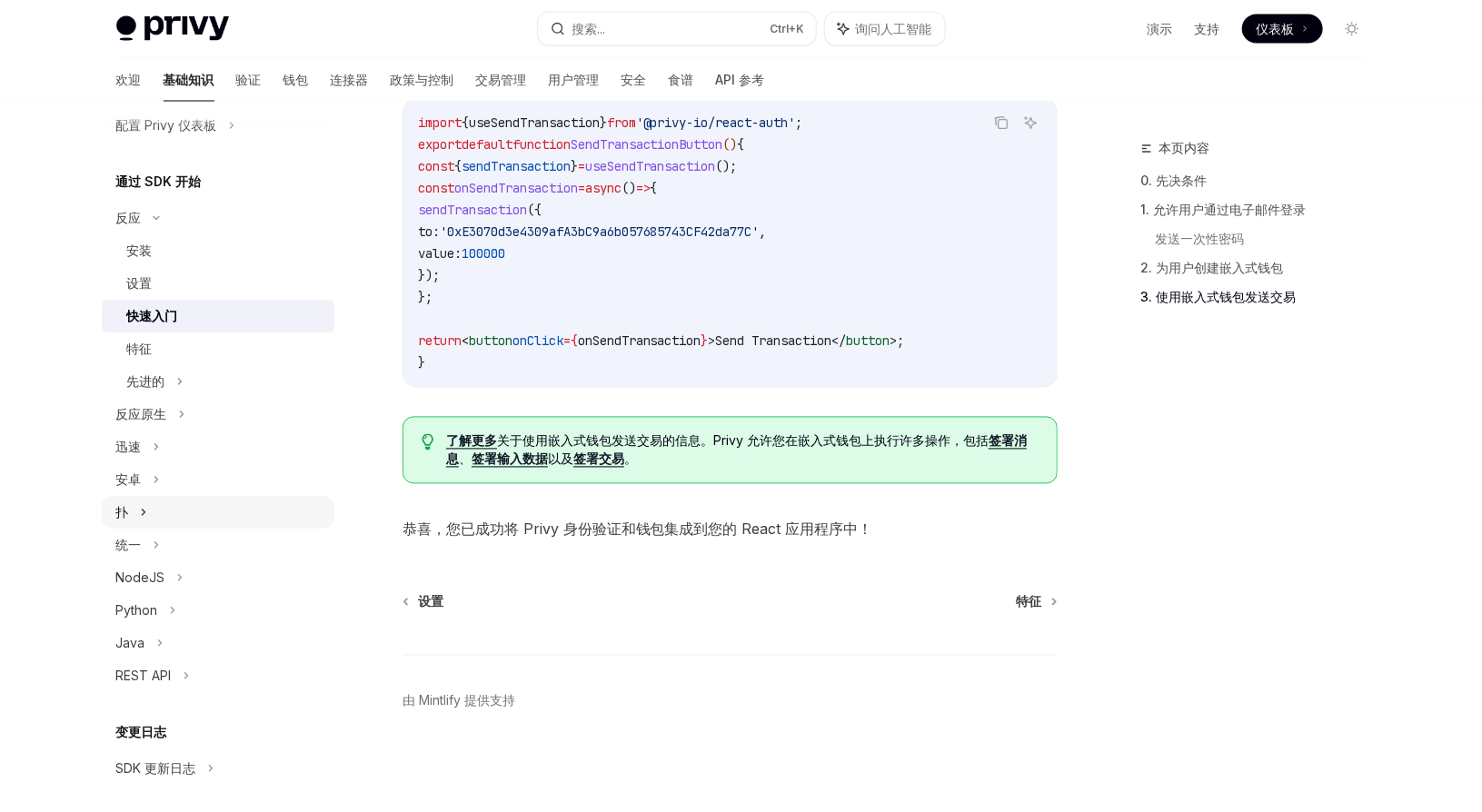
scroll to position [164, 0]
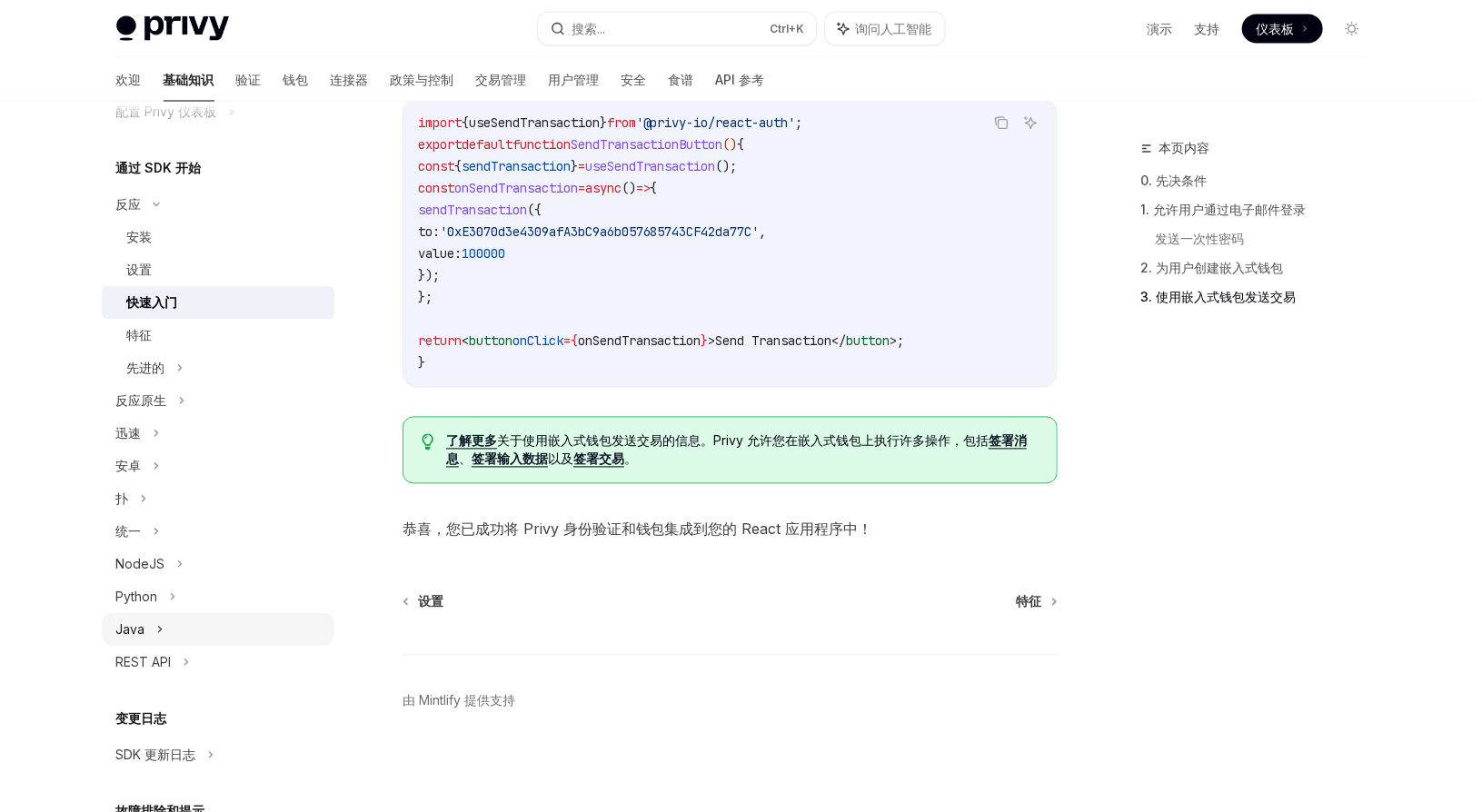
click at [140, 627] on font "Java" at bounding box center [130, 629] width 29 height 15
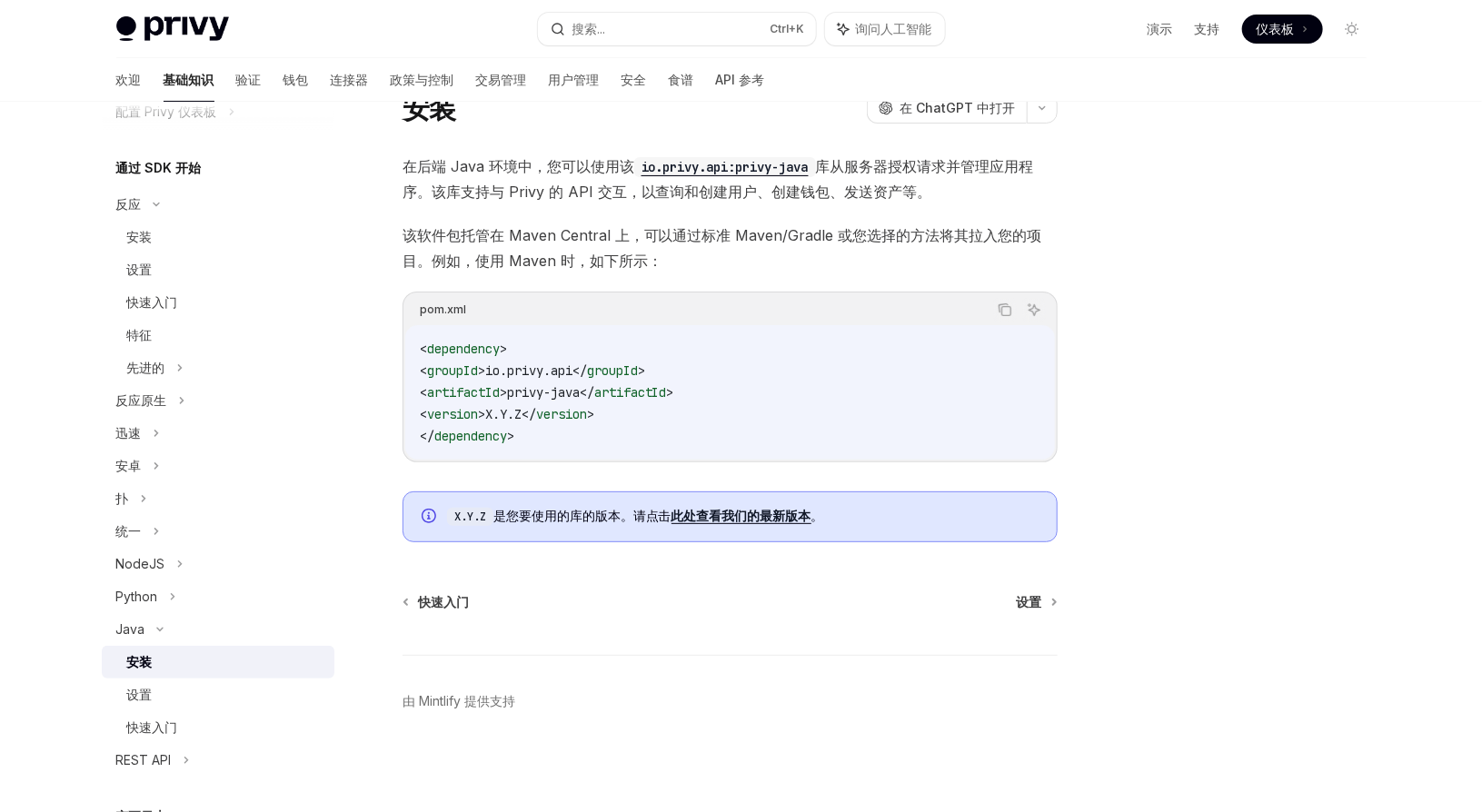
scroll to position [73, 0]
click at [153, 697] on div "设置" at bounding box center [225, 694] width 197 height 22
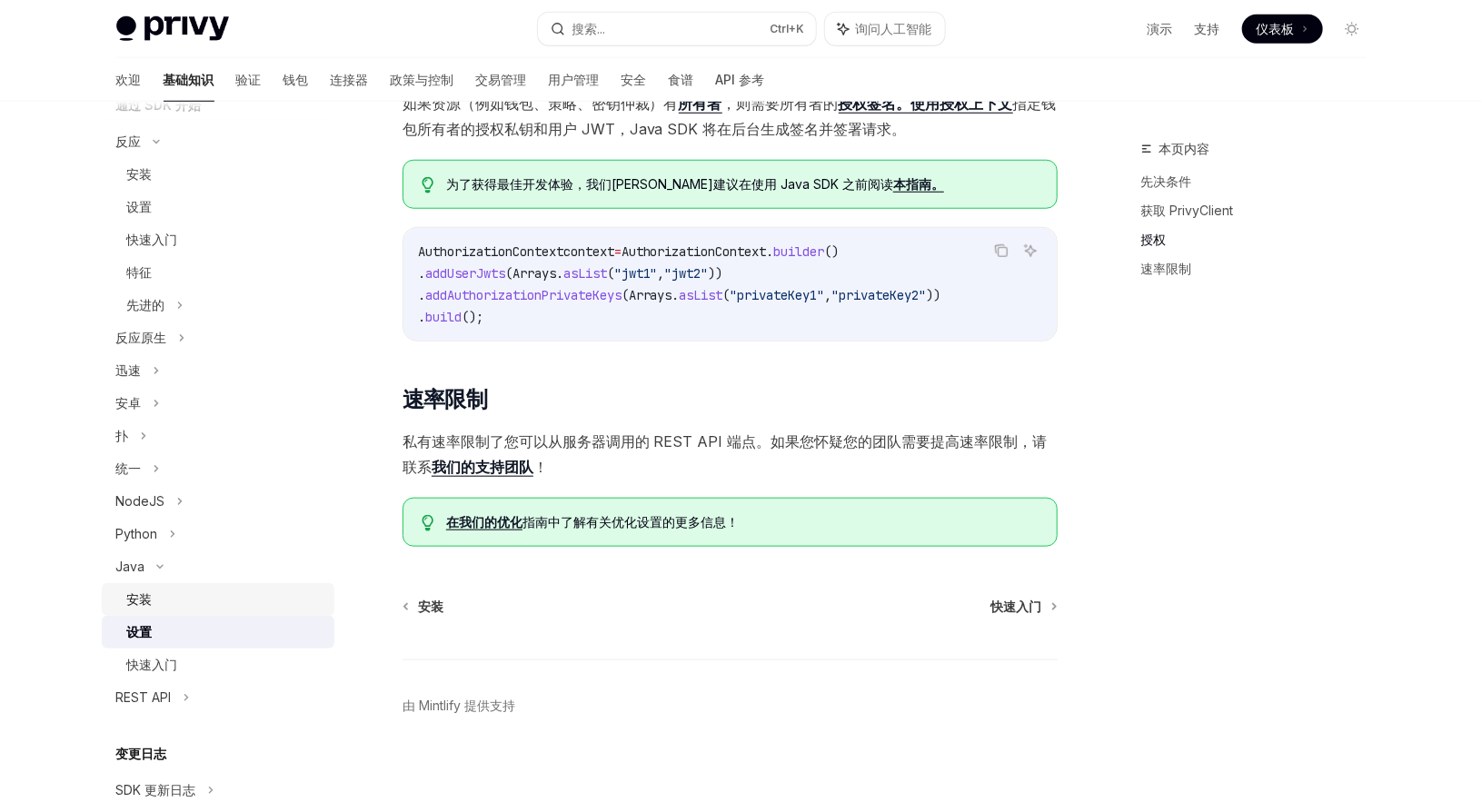
scroll to position [105, 0]
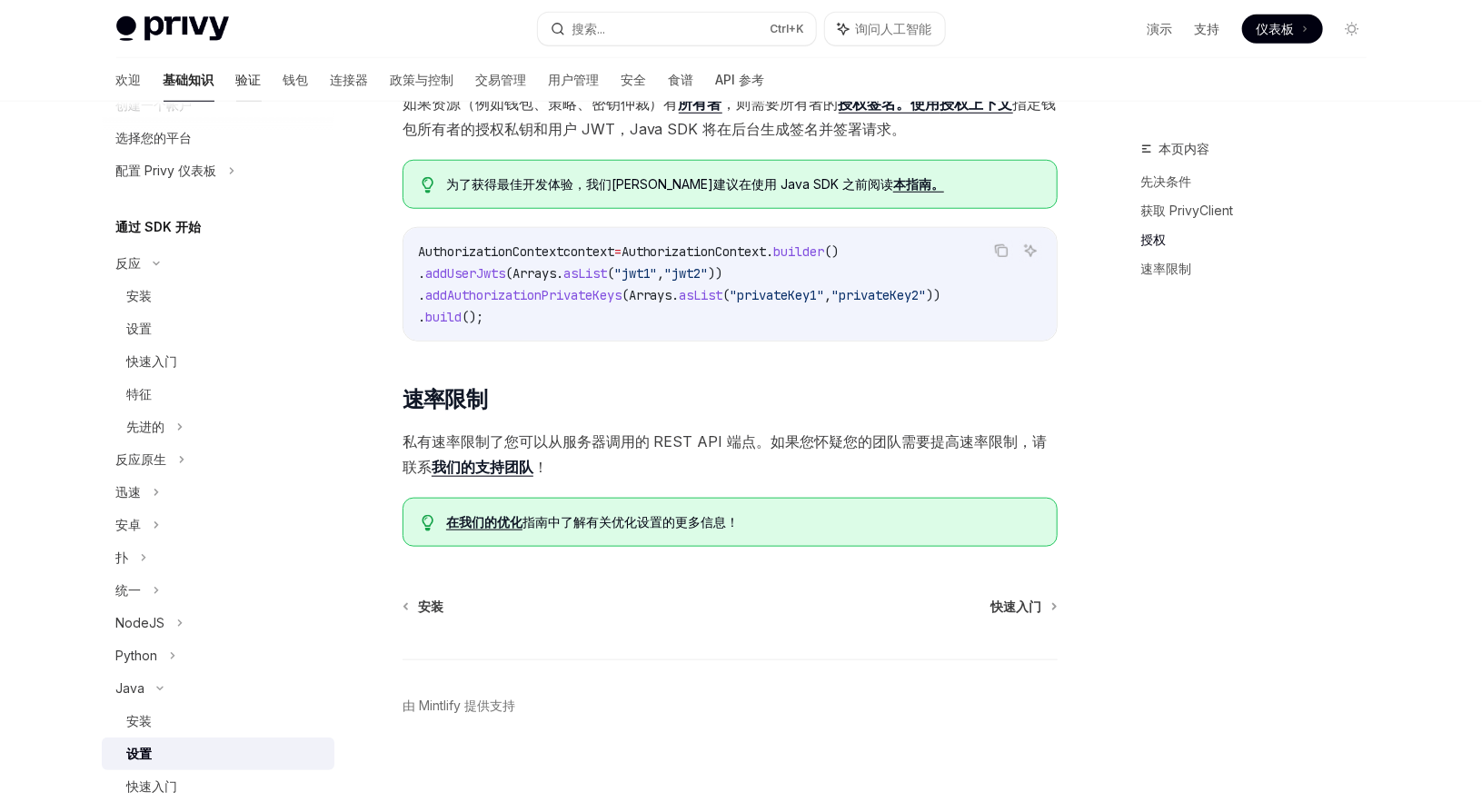
click at [237, 77] on font "验证" at bounding box center [249, 80] width 26 height 15
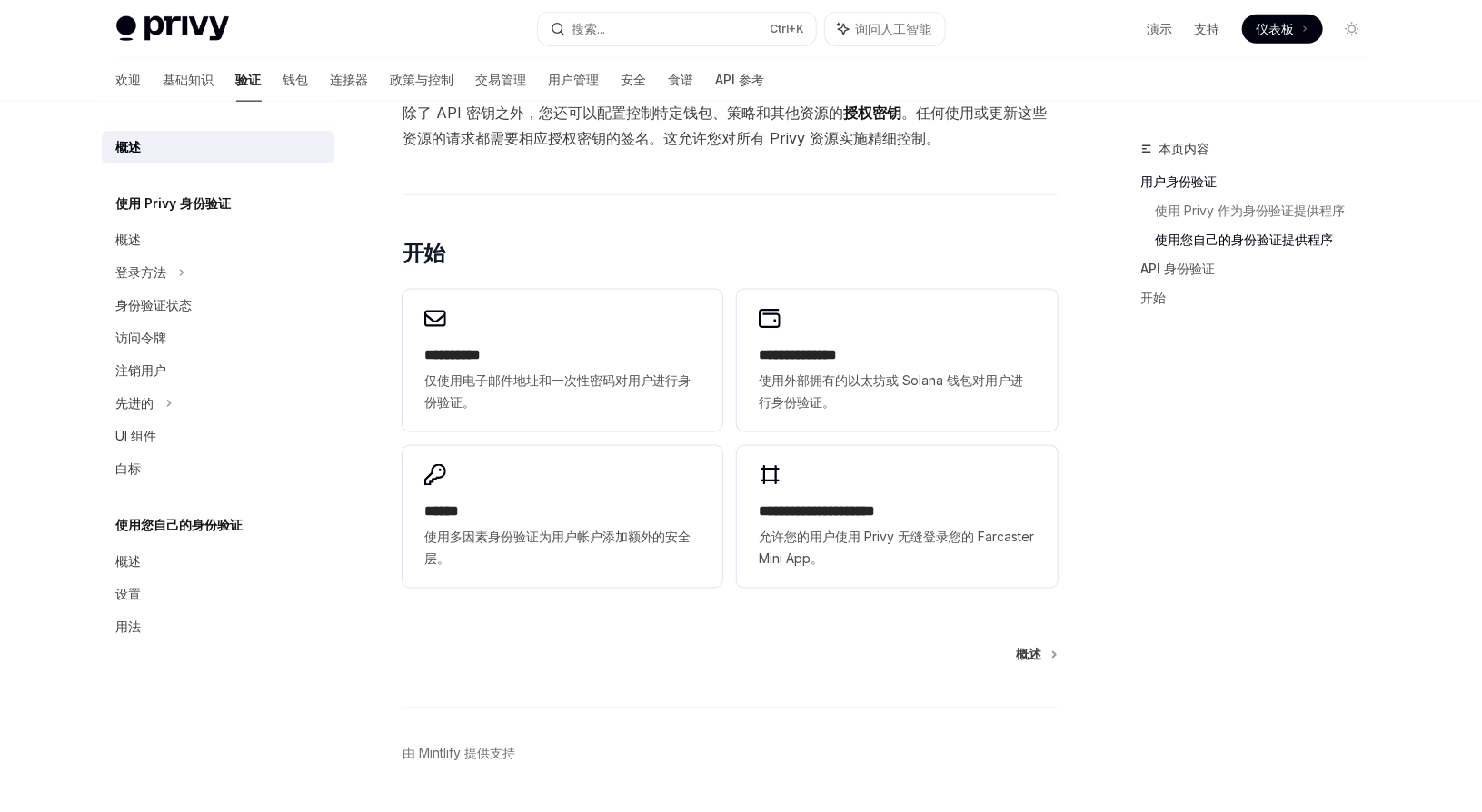
scroll to position [1186, 0]
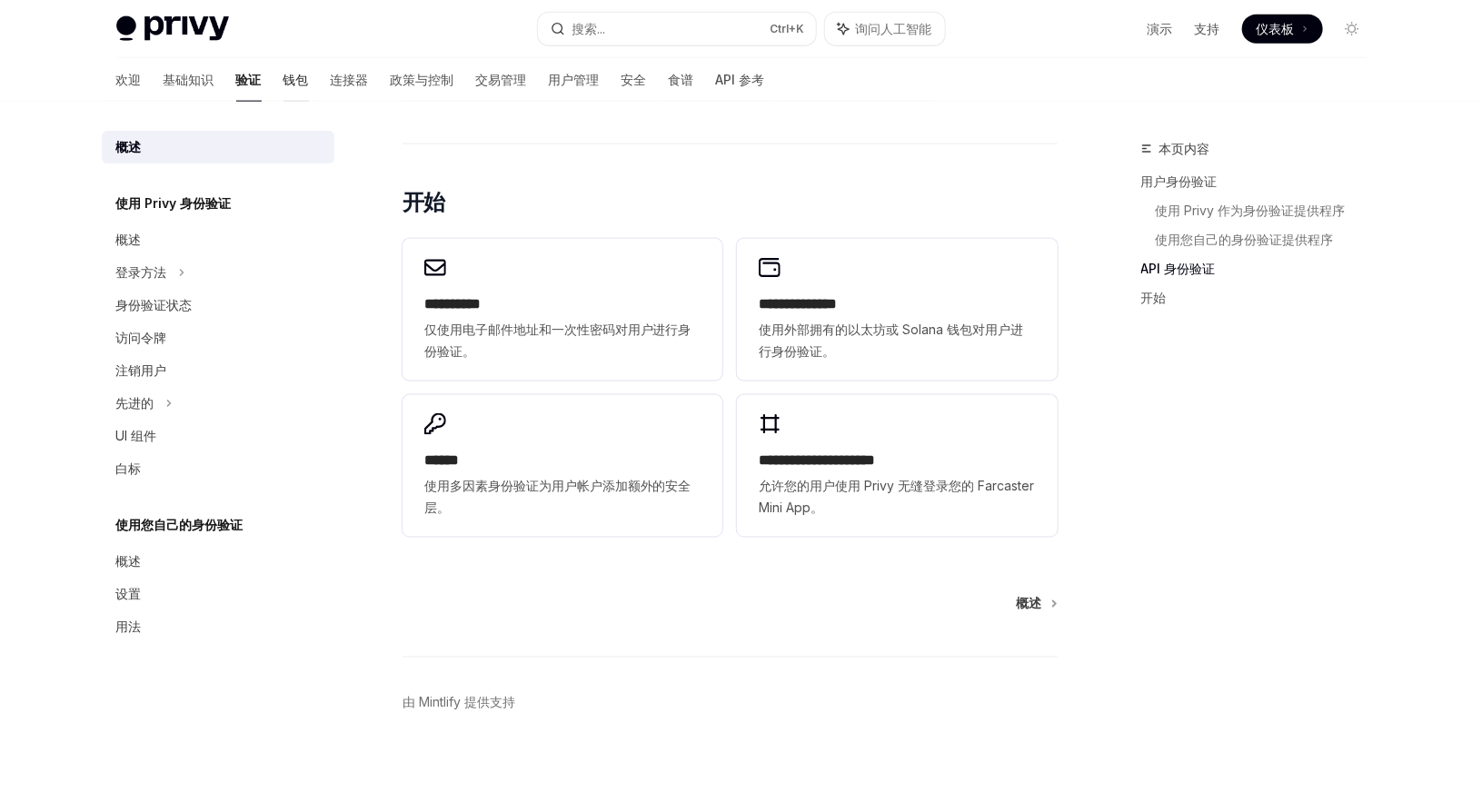
click at [283, 76] on font "钱包" at bounding box center [295, 80] width 26 height 15
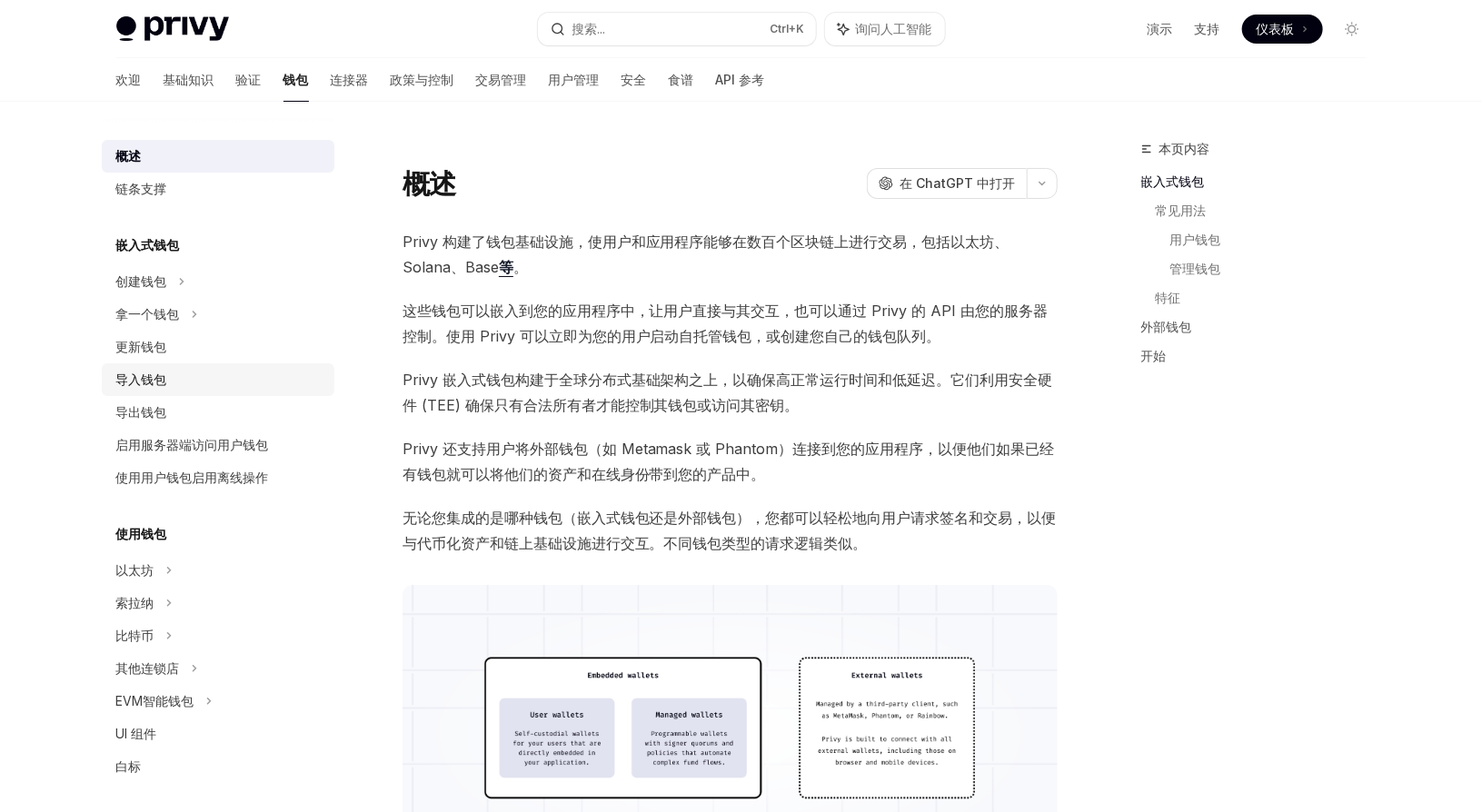
click at [192, 387] on div "导入钱包" at bounding box center [219, 379] width 207 height 22
type textarea "*"
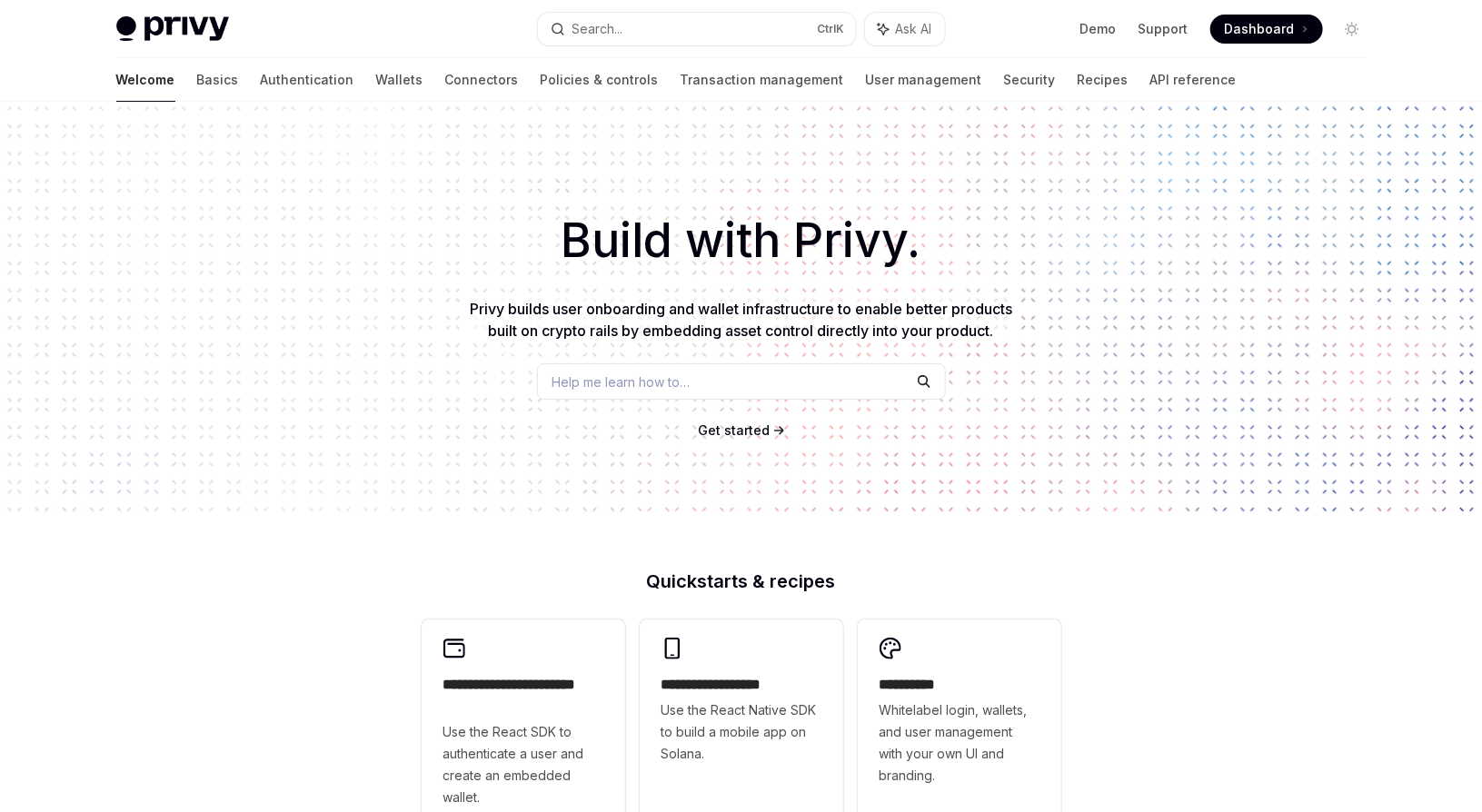
click at [1294, 35] on span "Dashboard" at bounding box center [1261, 28] width 70 height 18
